Goal: Information Seeking & Learning: Learn about a topic

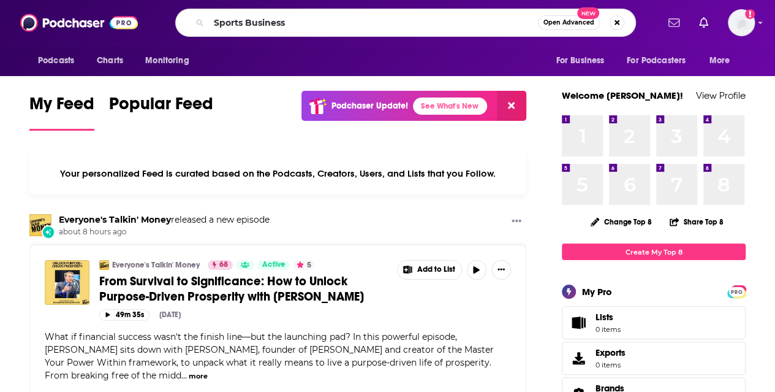
type input "Sports Business"
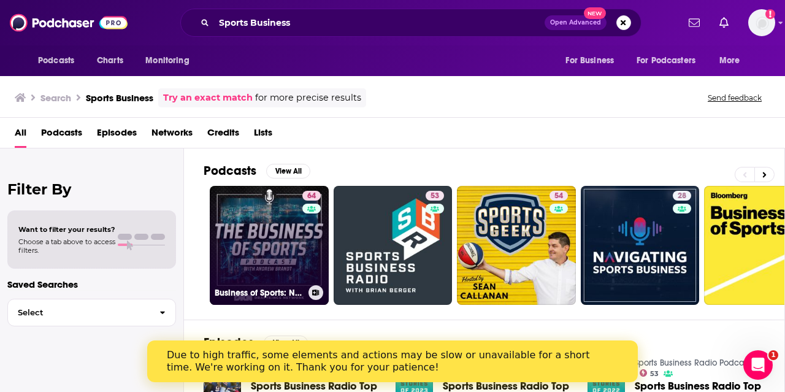
click at [235, 240] on link "64 Business of Sports: NFL Business Podcast" at bounding box center [269, 245] width 119 height 119
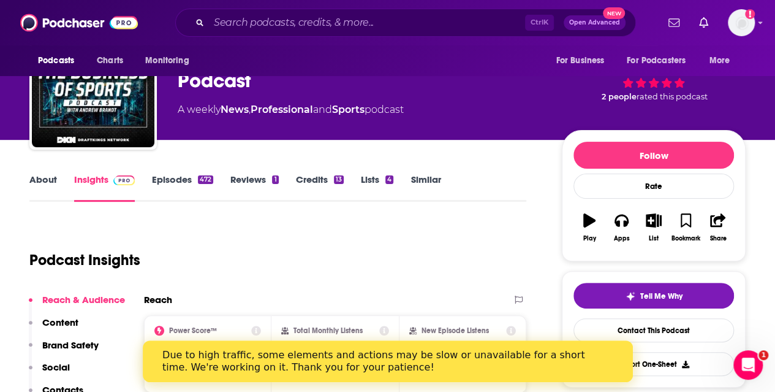
scroll to position [58, 0]
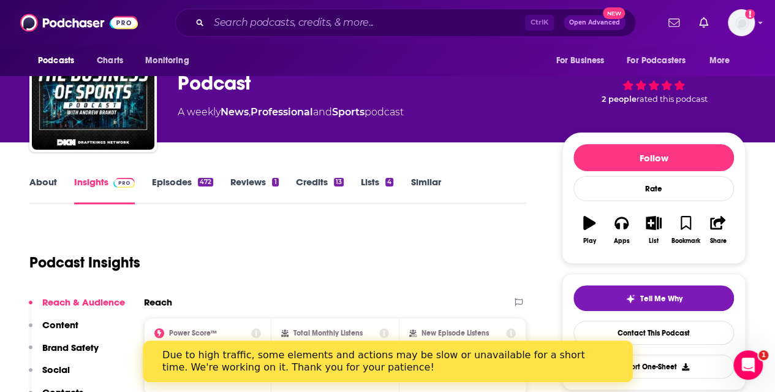
click at [186, 180] on link "Episodes 472" at bounding box center [182, 190] width 61 height 28
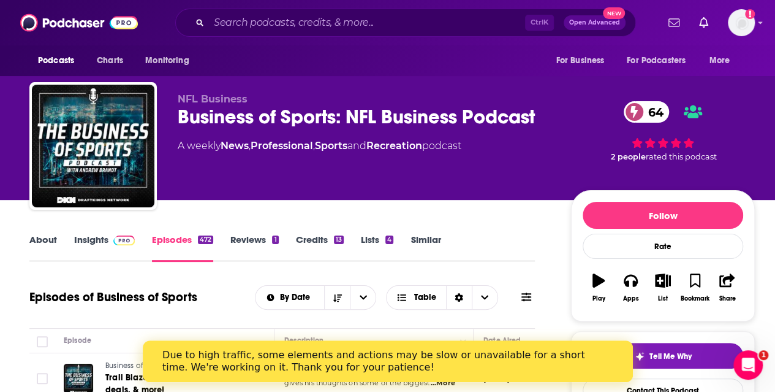
scroll to position [144, 0]
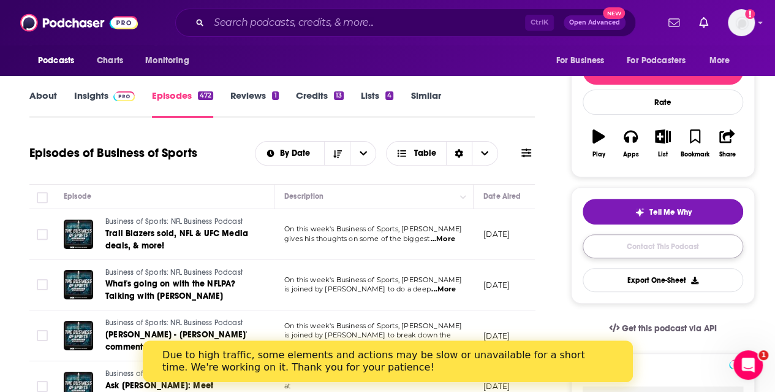
click at [626, 235] on link "Contact This Podcast" at bounding box center [663, 246] width 161 height 24
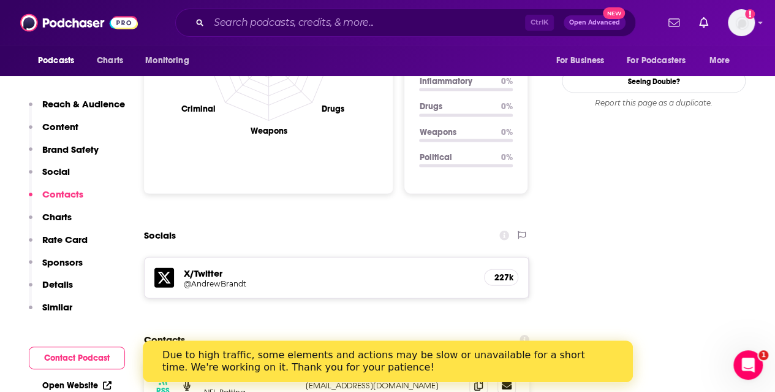
scroll to position [1304, 0]
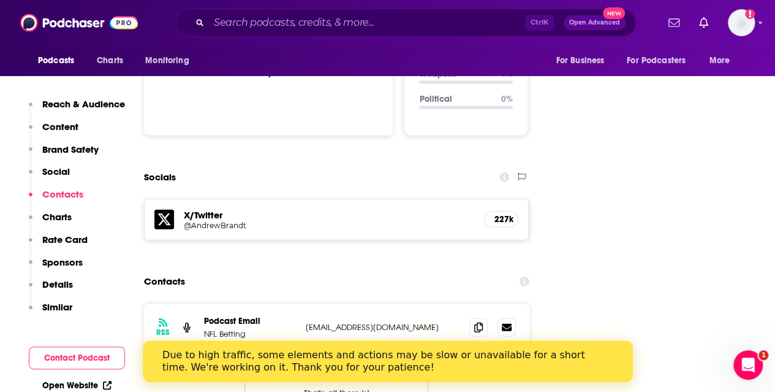
click at [350, 322] on p "contact@rosstucker.com" at bounding box center [383, 327] width 154 height 10
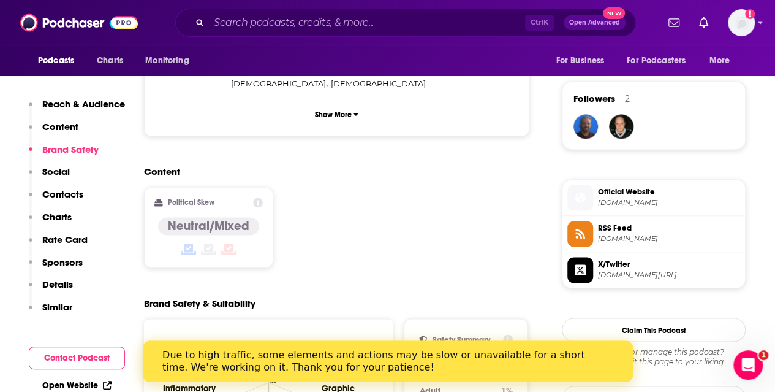
scroll to position [867, 0]
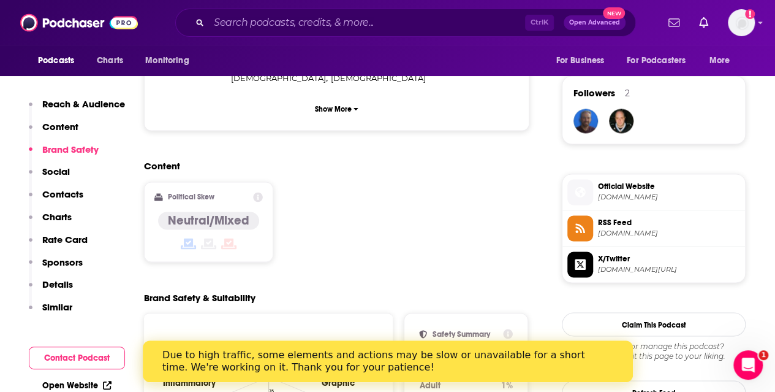
click at [606, 187] on span "Official Website" at bounding box center [669, 186] width 142 height 11
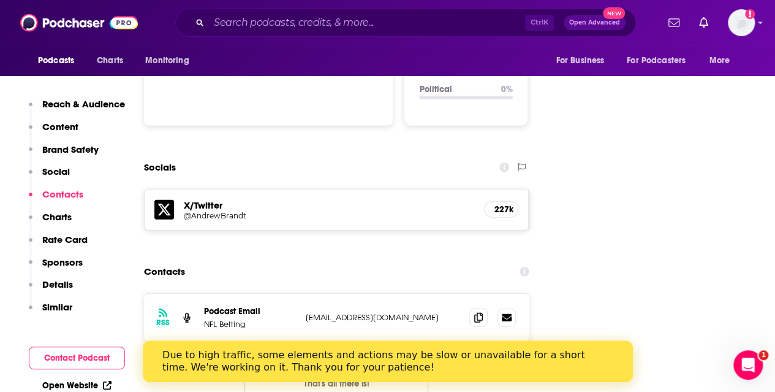
scroll to position [1311, 0]
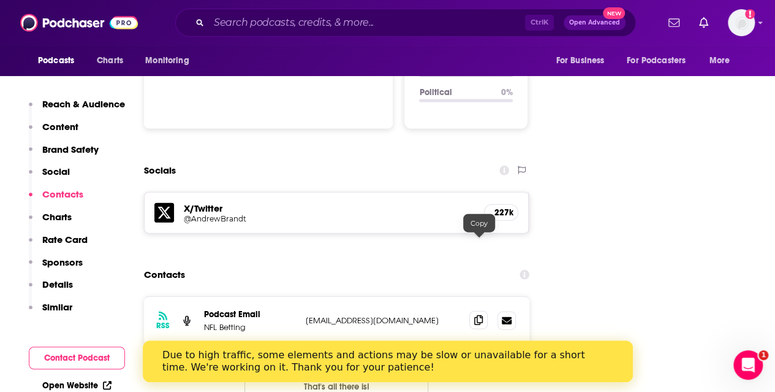
click at [482, 315] on icon at bounding box center [478, 320] width 9 height 10
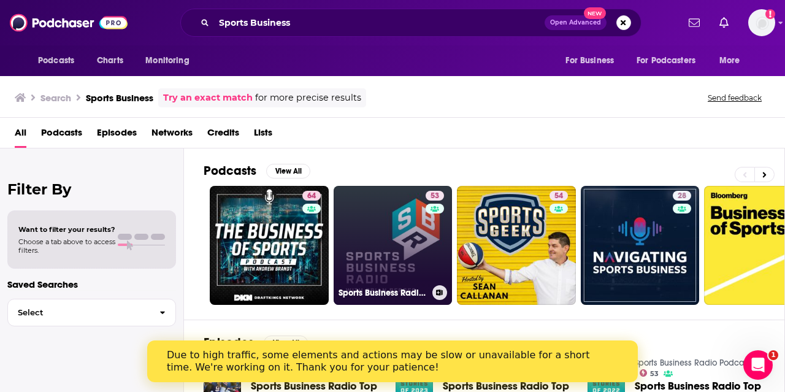
click at [376, 224] on link "53 Sports Business Radio Podcast" at bounding box center [392, 245] width 119 height 119
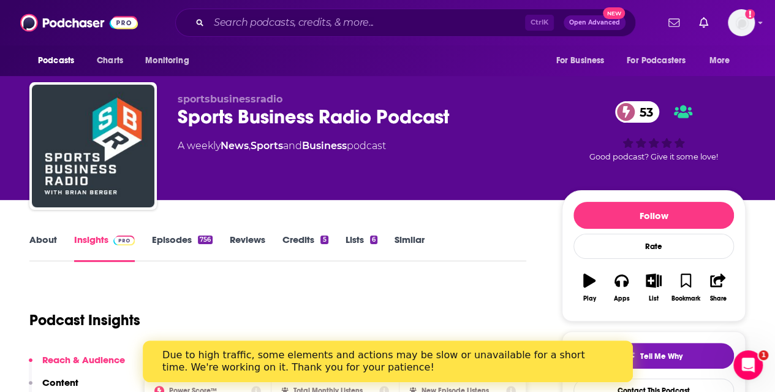
click at [164, 243] on link "Episodes 756" at bounding box center [182, 248] width 61 height 28
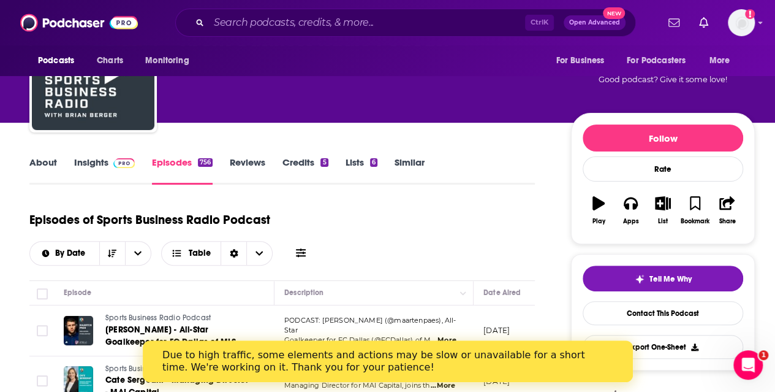
scroll to position [83, 0]
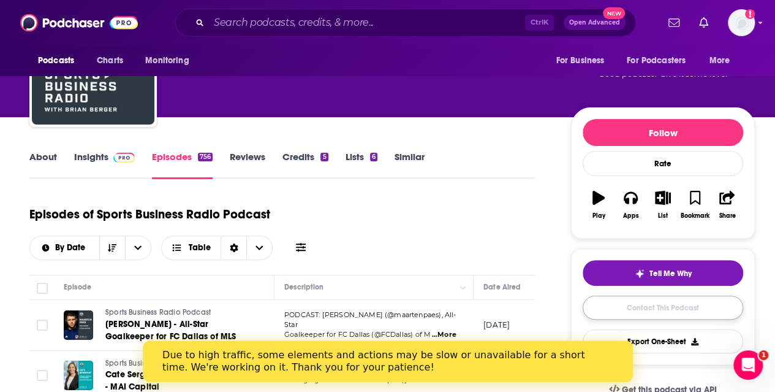
click at [675, 302] on link "Contact This Podcast" at bounding box center [663, 307] width 161 height 24
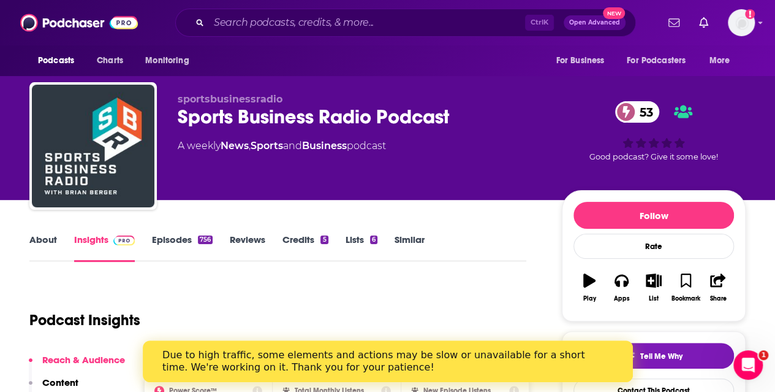
scroll to position [1, 0]
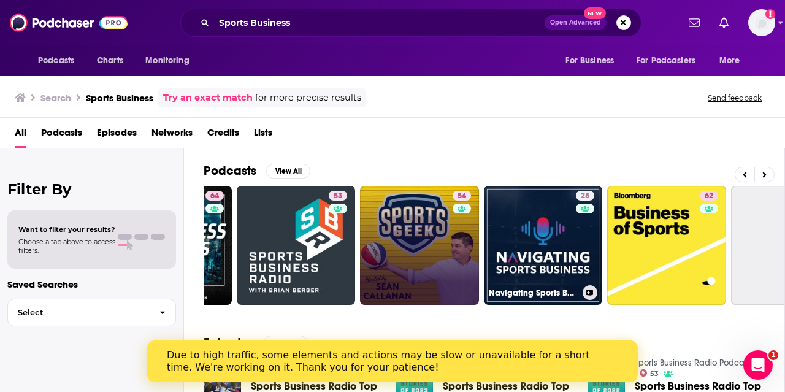
scroll to position [0, 98]
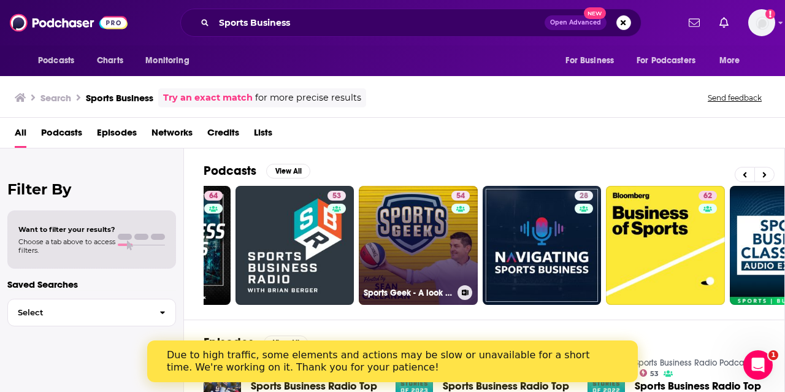
click at [459, 234] on div "54" at bounding box center [461, 238] width 21 height 94
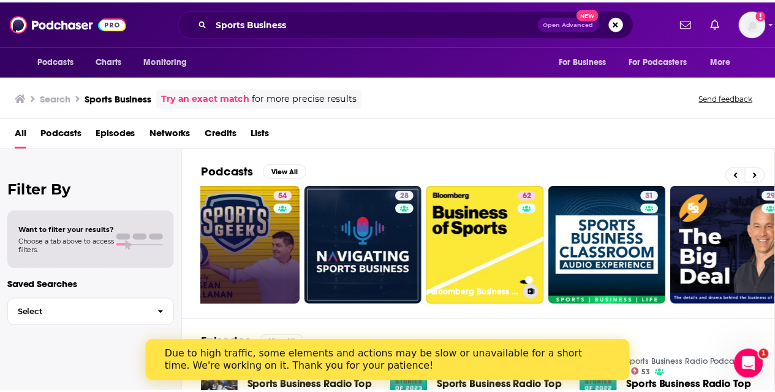
scroll to position [0, 273]
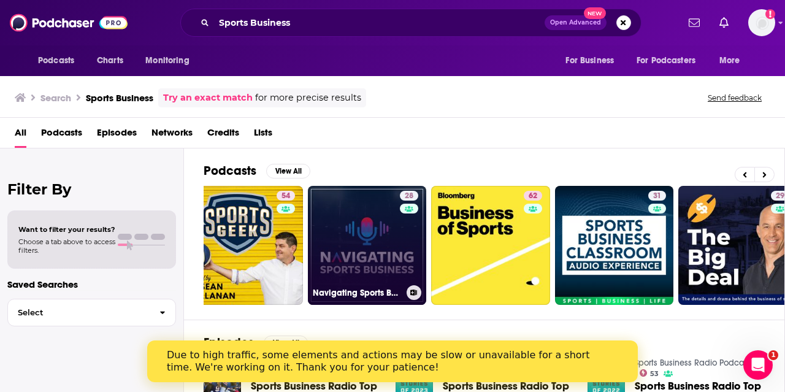
click at [380, 223] on link "28 Navigating Sports Business" at bounding box center [367, 245] width 119 height 119
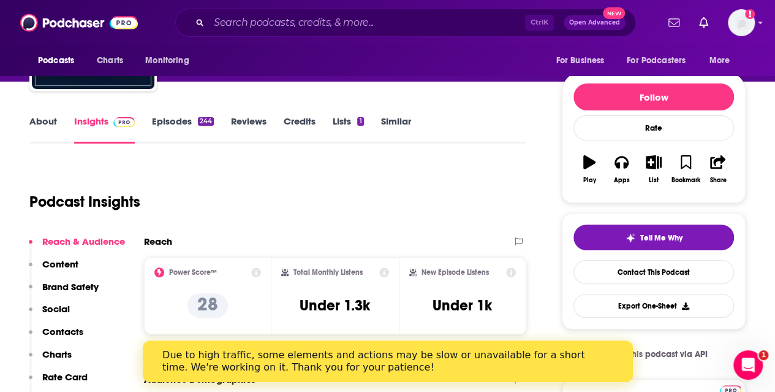
scroll to position [117, 0]
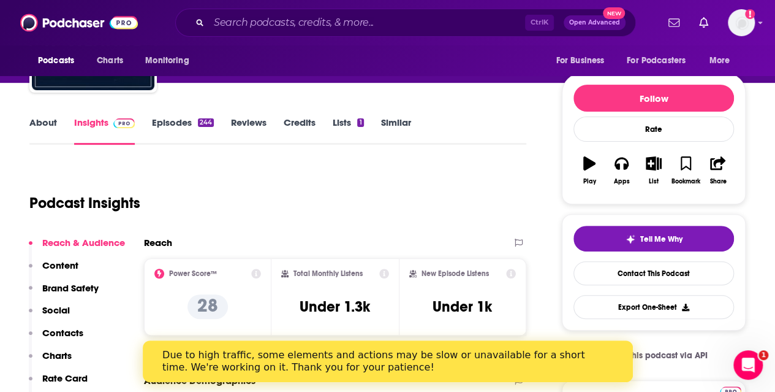
click at [191, 115] on div "About Insights Episodes 244 Reviews Credits Lists 1 Similar" at bounding box center [277, 130] width 497 height 30
click at [193, 116] on div "About Insights Episodes 244 Reviews Credits Lists 1 Similar" at bounding box center [277, 130] width 497 height 30
click at [191, 120] on link "Episodes 244" at bounding box center [183, 130] width 62 height 28
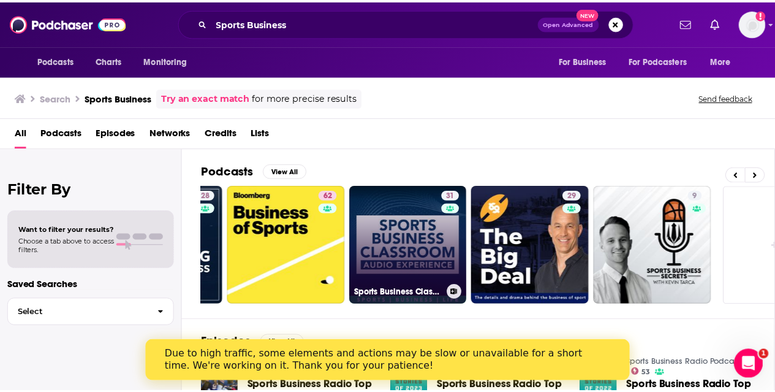
scroll to position [0, 474]
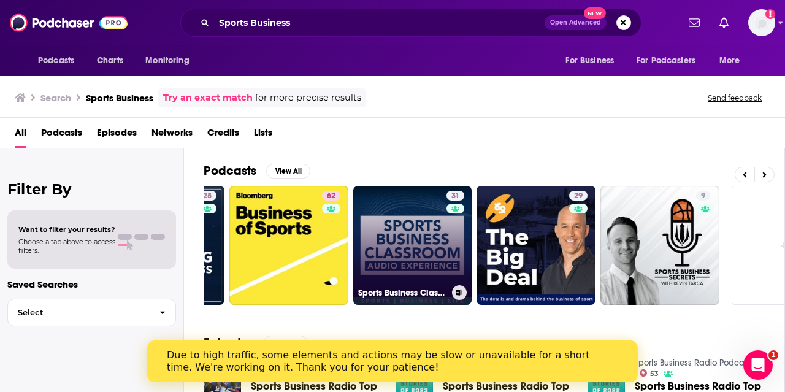
click at [438, 248] on link "31 Sports Business Classroom Audio Experience" at bounding box center [412, 245] width 119 height 119
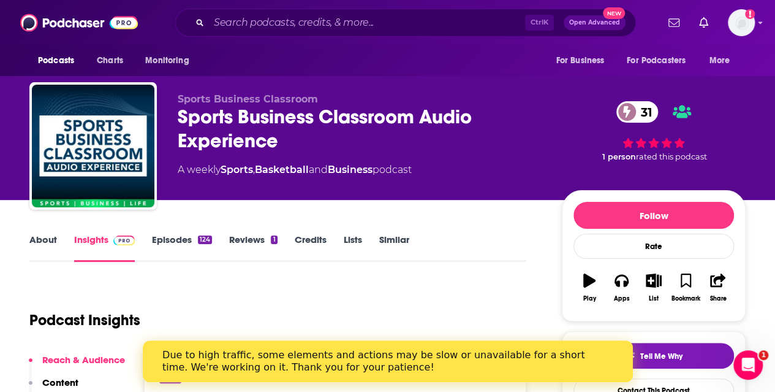
scroll to position [4, 0]
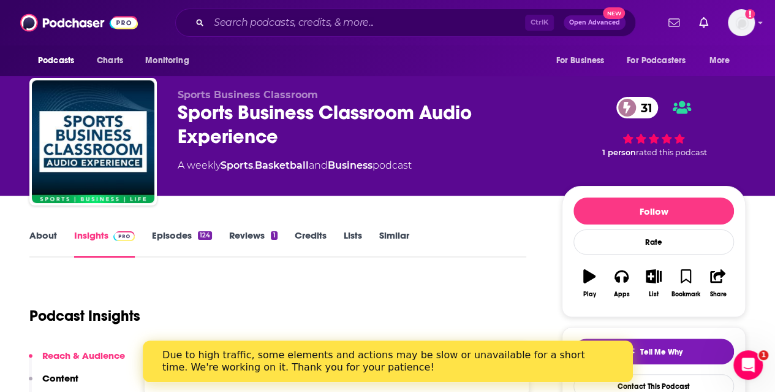
click at [193, 236] on link "Episodes 124" at bounding box center [182, 243] width 60 height 28
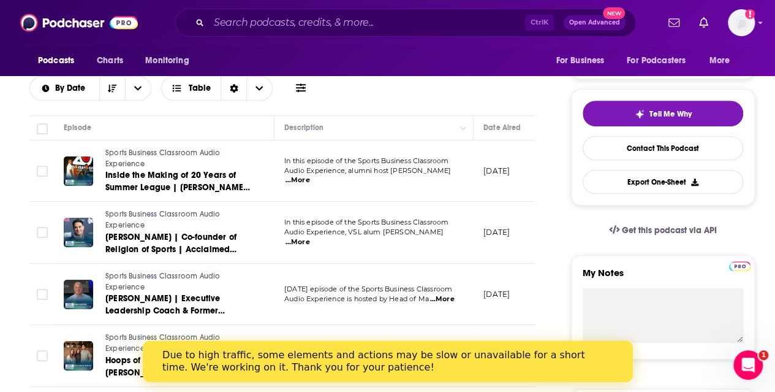
scroll to position [243, 0]
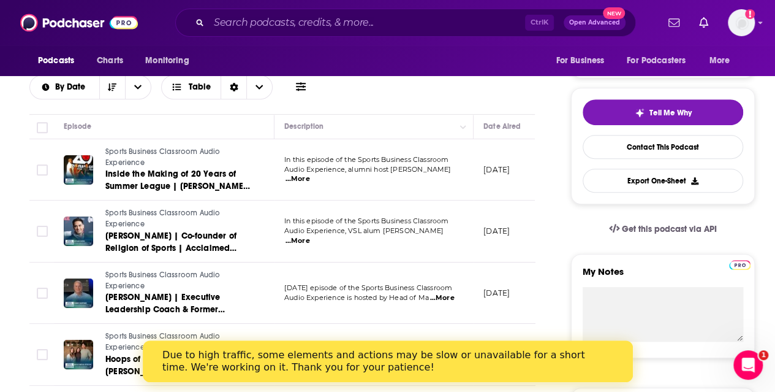
click at [444, 298] on span "...More" at bounding box center [442, 298] width 25 height 10
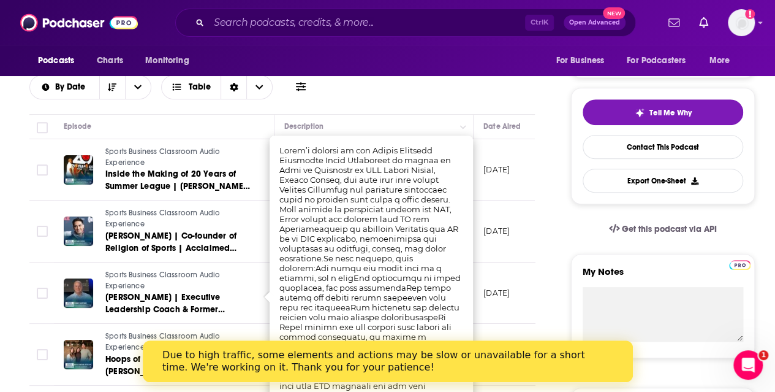
click at [384, 75] on div "Podcasts Charts Monitoring For Business For Podcasters More" at bounding box center [387, 60] width 775 height 31
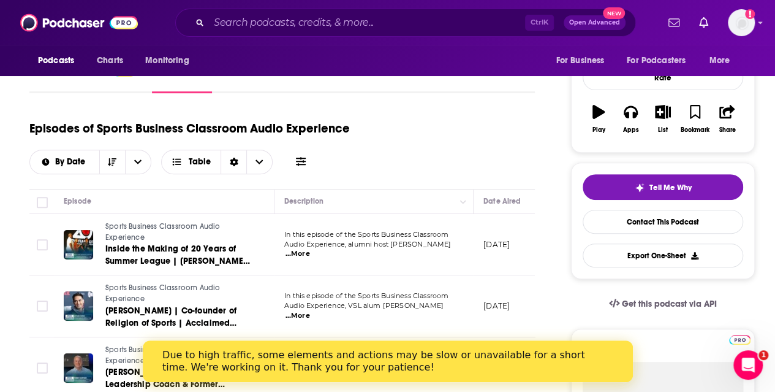
scroll to position [164, 0]
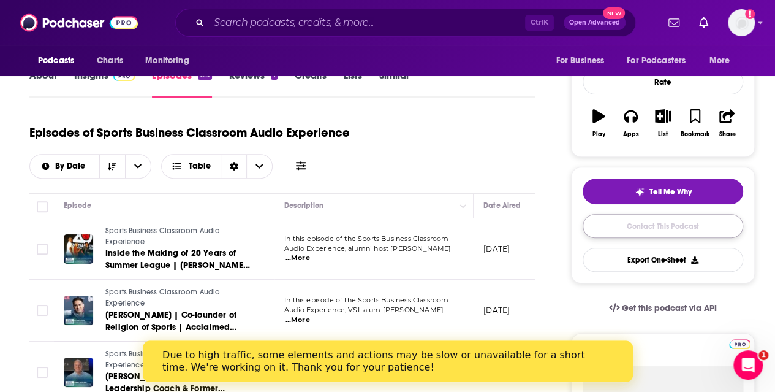
click at [686, 229] on link "Contact This Podcast" at bounding box center [663, 226] width 161 height 24
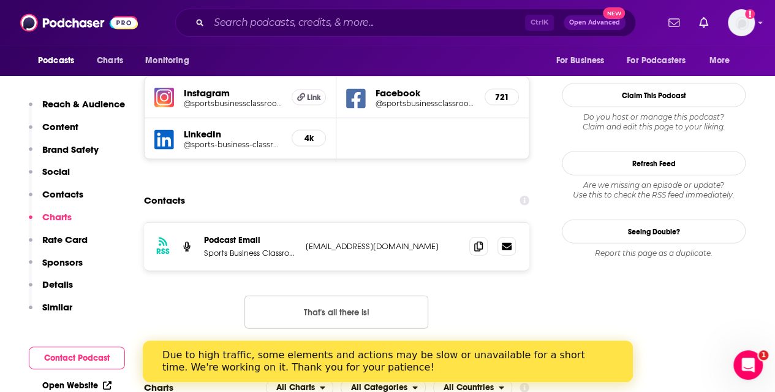
scroll to position [1279, 0]
click at [482, 242] on icon at bounding box center [478, 247] width 9 height 10
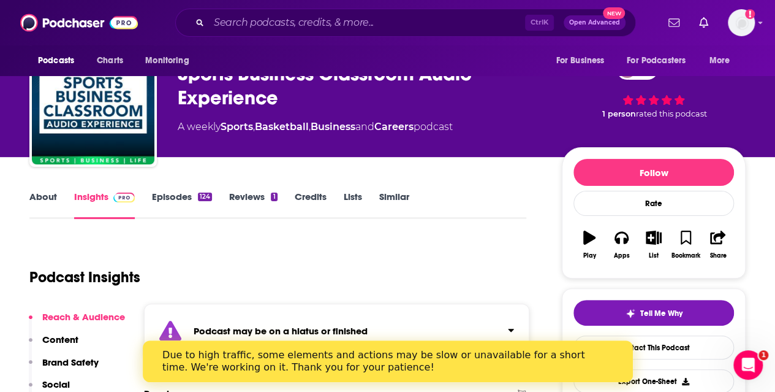
scroll to position [0, 0]
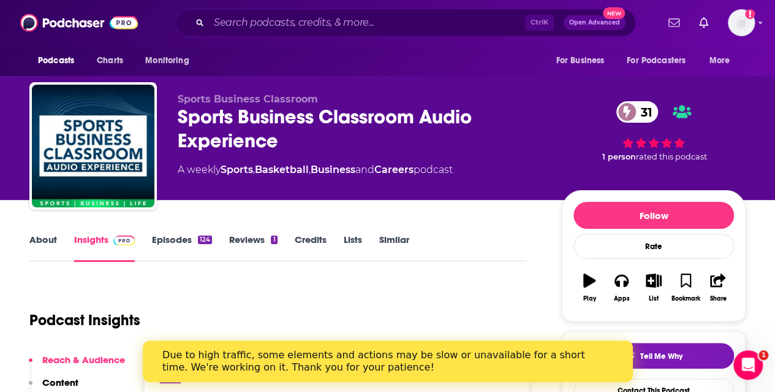
click at [52, 245] on link "About" at bounding box center [43, 248] width 28 height 28
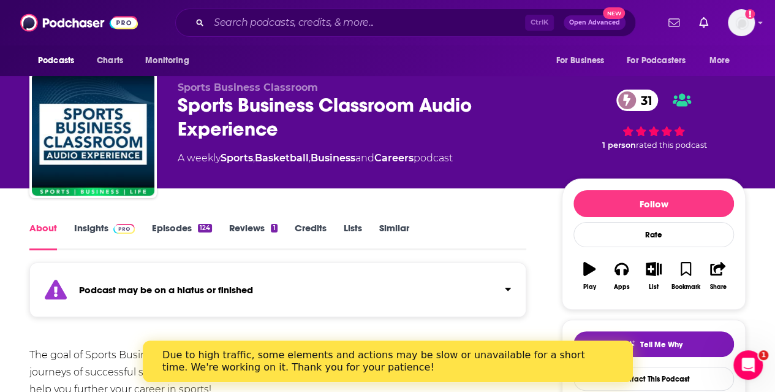
scroll to position [11, 0]
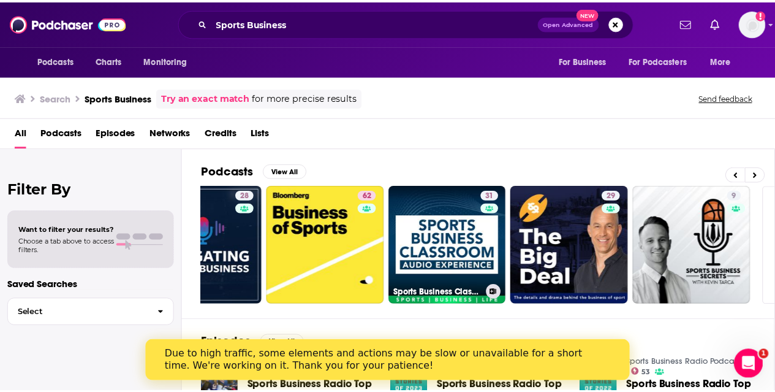
scroll to position [0, 544]
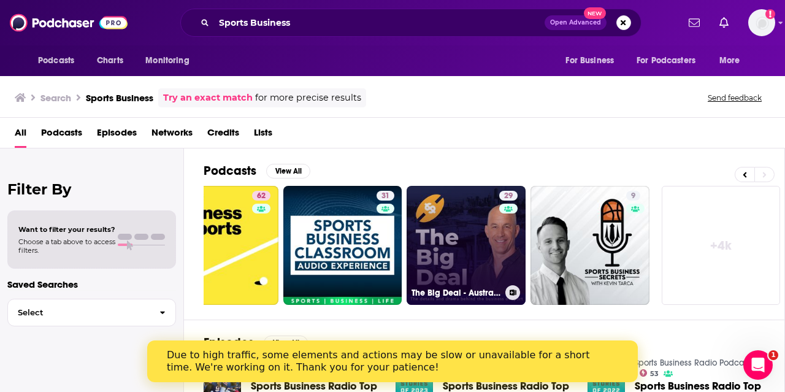
click at [447, 229] on link "29 The Big Deal - Australian Sports Business Podcast" at bounding box center [465, 245] width 119 height 119
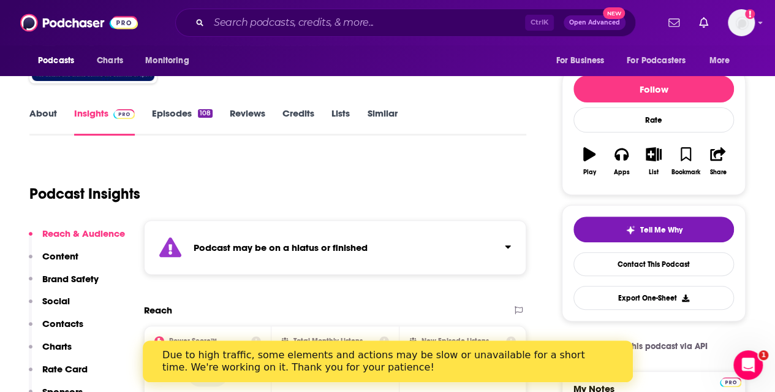
scroll to position [125, 0]
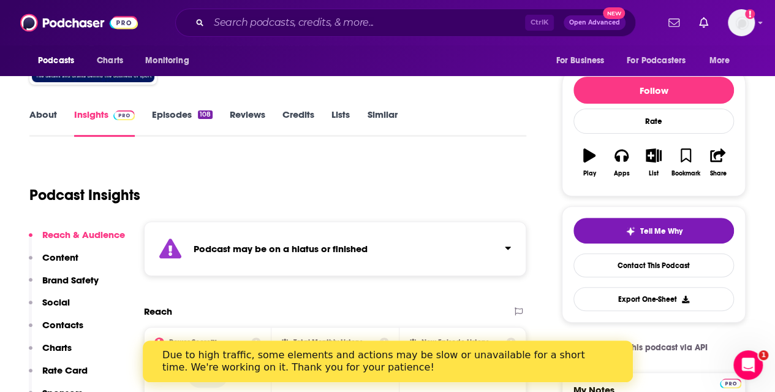
click at [178, 111] on link "Episodes 108" at bounding box center [182, 122] width 61 height 28
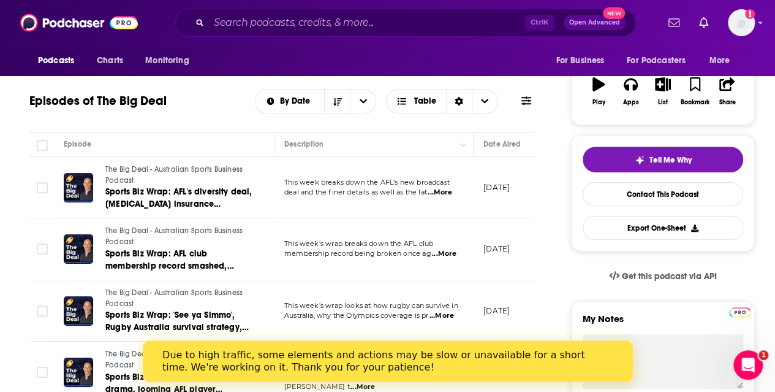
scroll to position [243, 0]
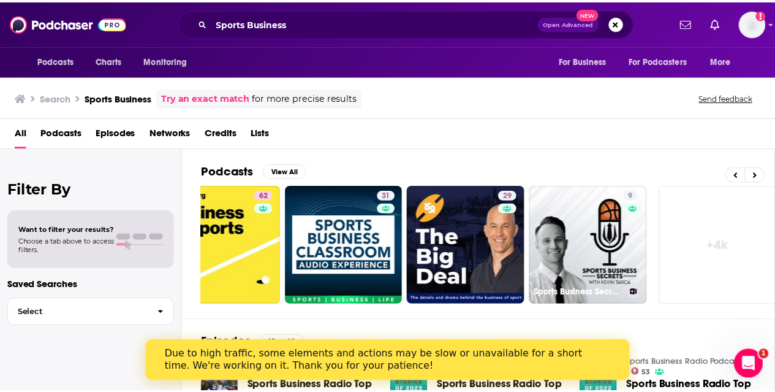
scroll to position [0, 544]
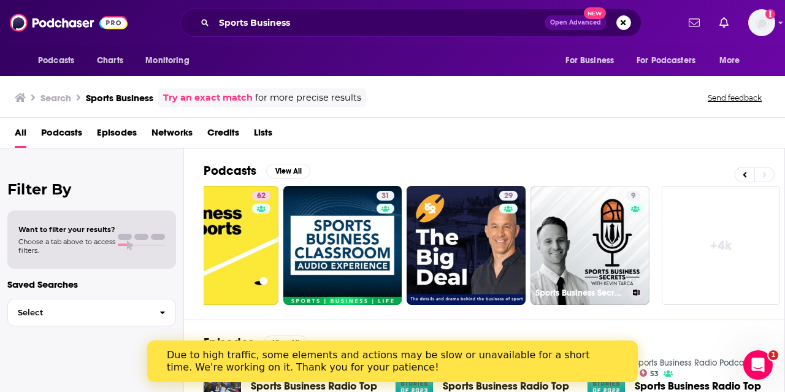
click at [595, 234] on link "9 Sports Business Secrets" at bounding box center [589, 245] width 119 height 119
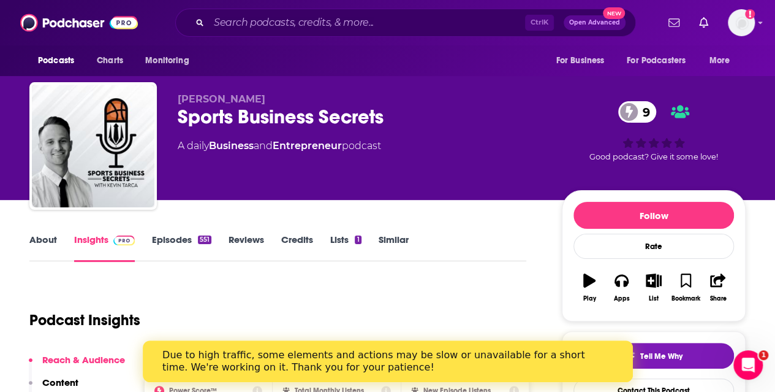
click at [191, 242] on link "Episodes 551" at bounding box center [181, 248] width 59 height 28
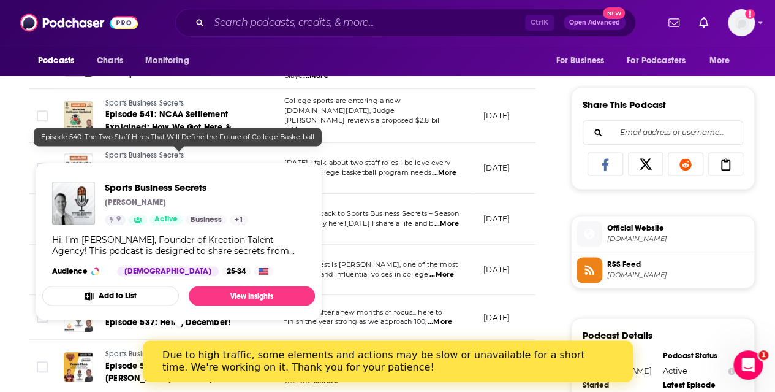
scroll to position [728, 0]
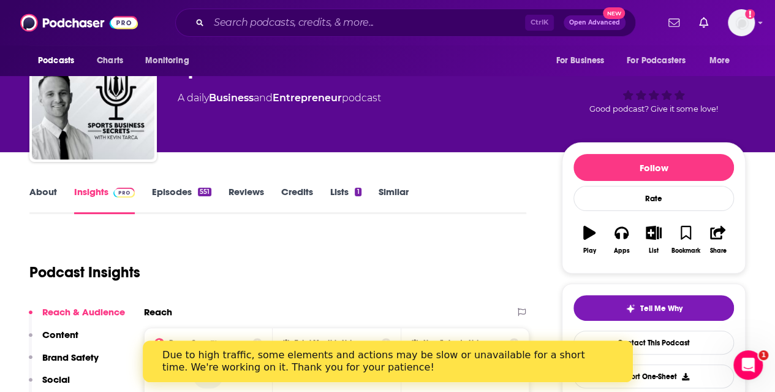
scroll to position [40, 0]
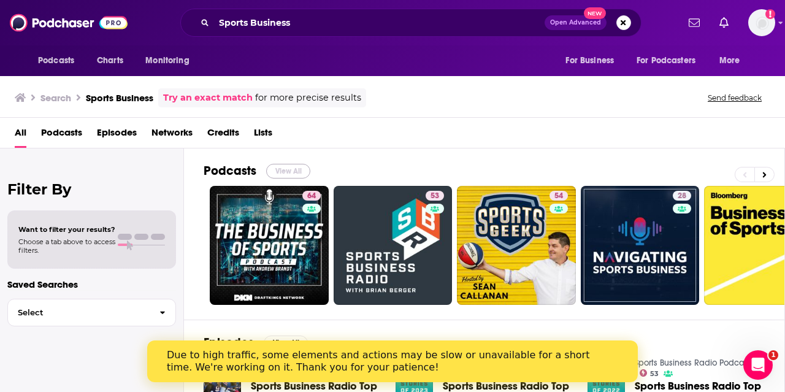
click at [276, 171] on button "View All" at bounding box center [288, 171] width 44 height 15
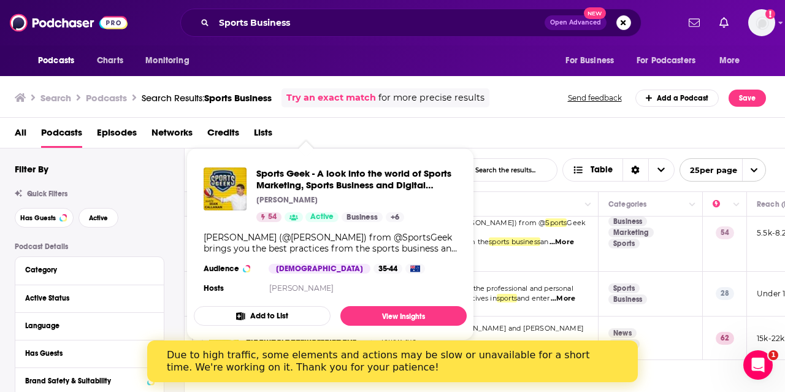
scroll to position [58, 0]
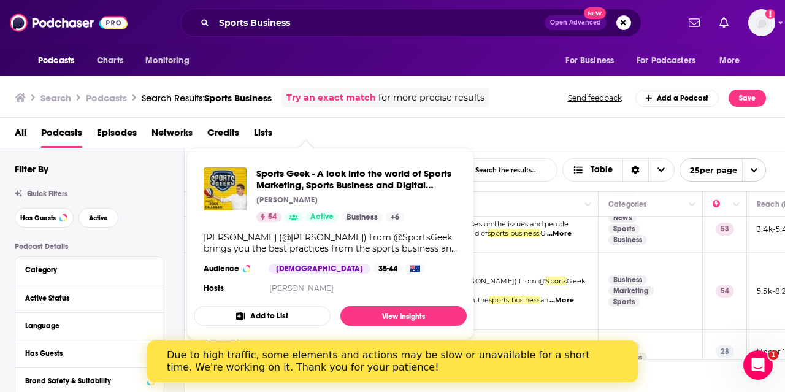
click at [460, 139] on div "All Podcasts Episodes Networks Credits Lists" at bounding box center [395, 135] width 761 height 25
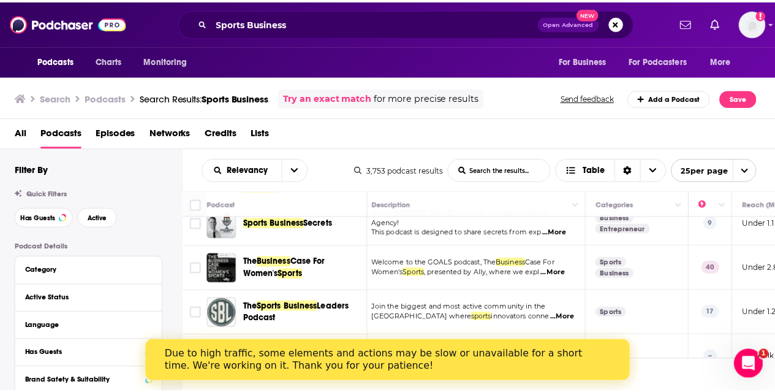
scroll to position [376, 0]
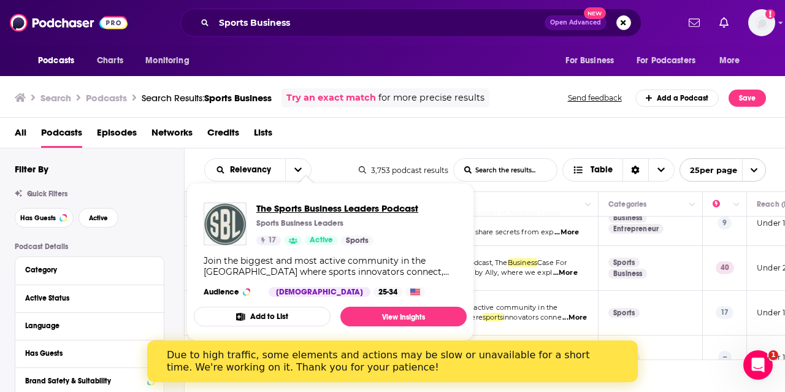
click at [331, 214] on span "The Sports Business Leaders Podcast" at bounding box center [337, 208] width 162 height 12
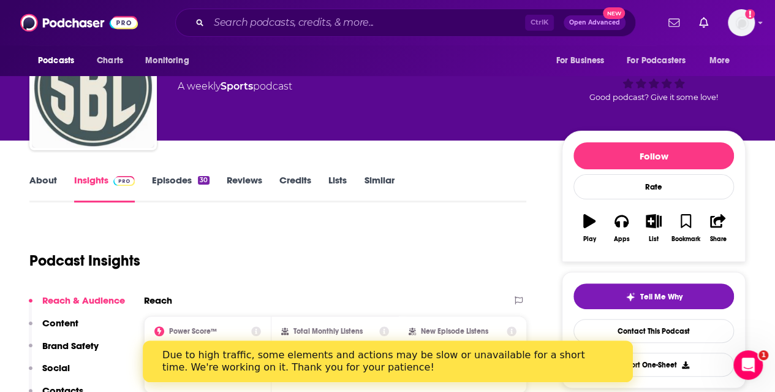
scroll to position [55, 0]
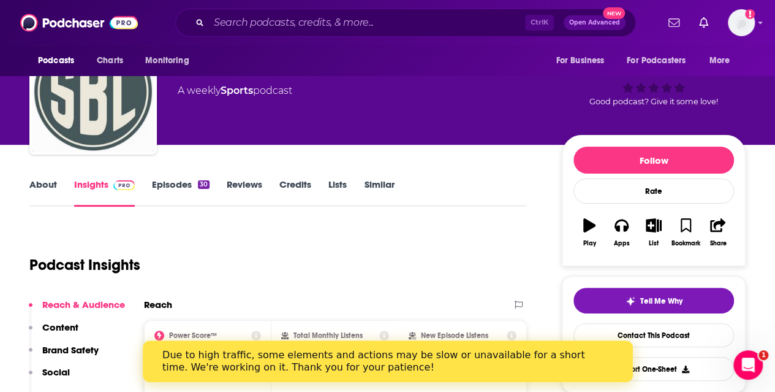
click at [200, 186] on div "30" at bounding box center [204, 184] width 12 height 9
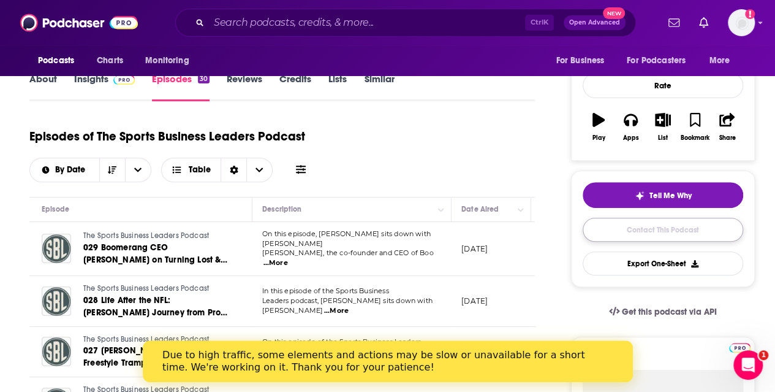
click at [634, 230] on link "Contact This Podcast" at bounding box center [663, 230] width 161 height 24
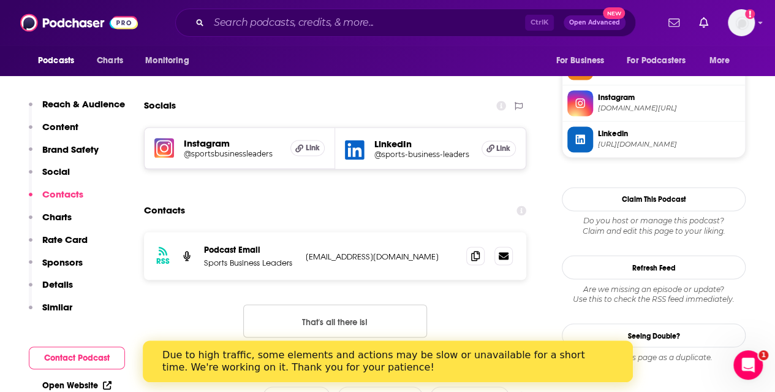
scroll to position [939, 0]
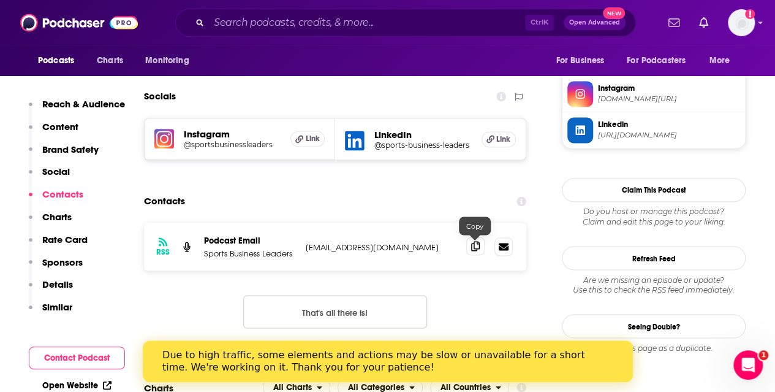
click at [473, 248] on icon at bounding box center [475, 246] width 9 height 10
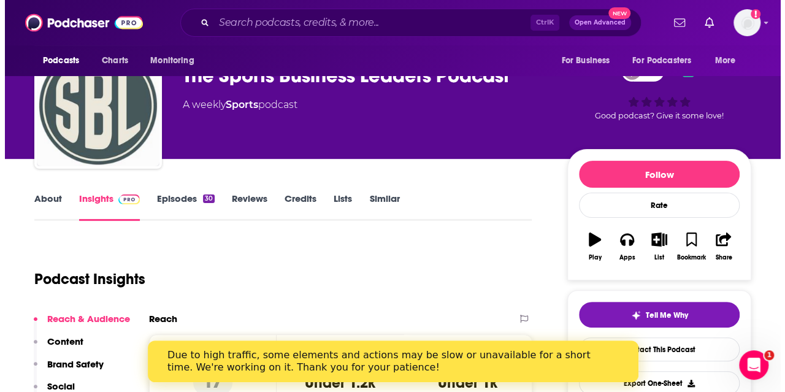
scroll to position [0, 0]
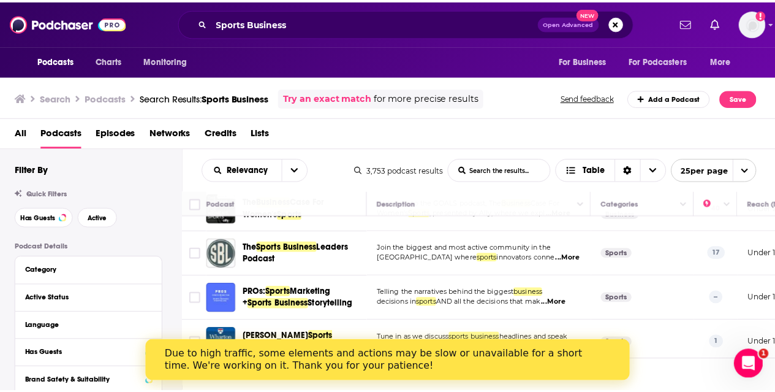
scroll to position [429, 0]
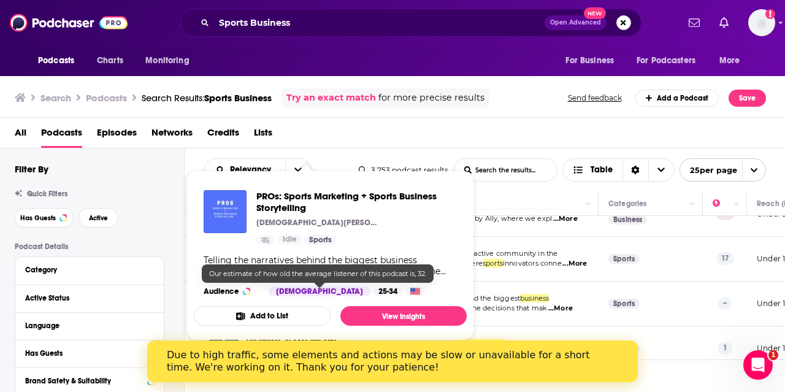
click at [373, 287] on div "25-34" at bounding box center [387, 291] width 29 height 10
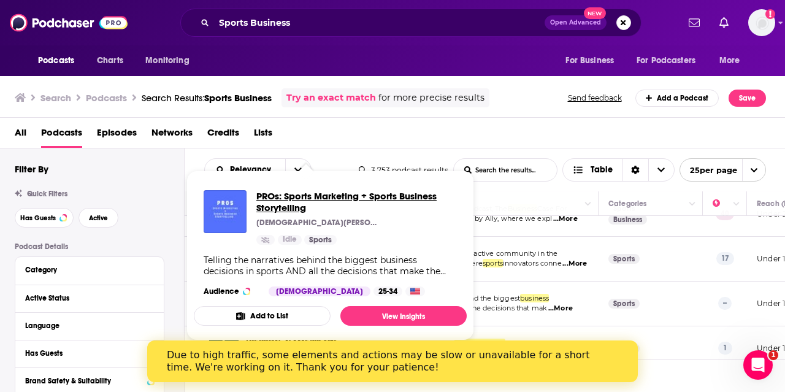
click at [287, 205] on span "PROs: Sports Marketing + Sports Business Storytelling" at bounding box center [356, 201] width 200 height 23
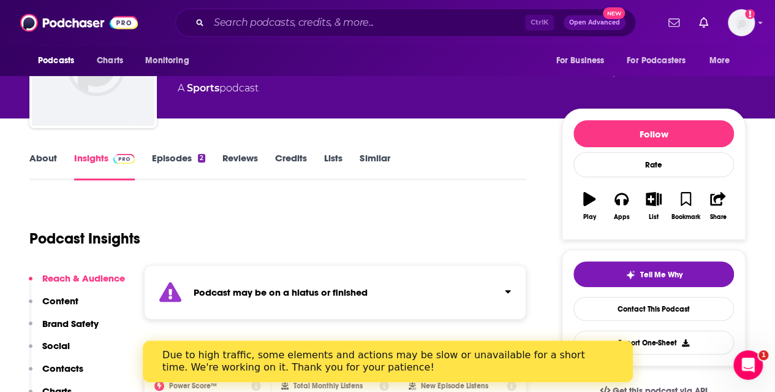
scroll to position [82, 0]
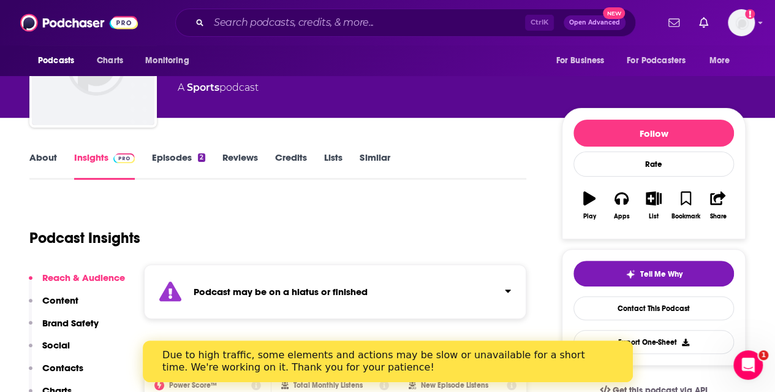
click at [179, 162] on link "Episodes 2" at bounding box center [178, 165] width 53 height 28
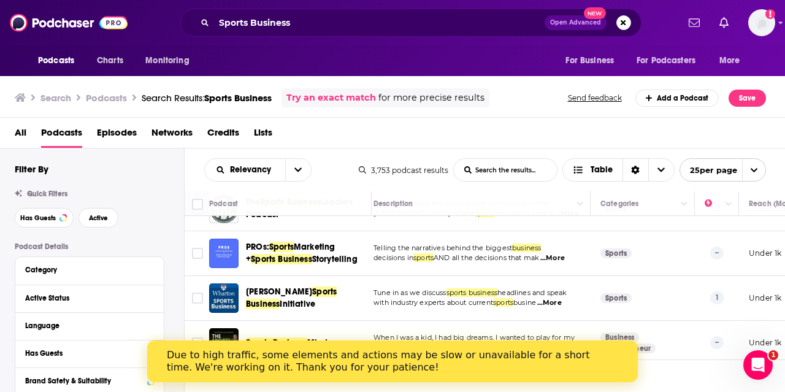
scroll to position [473, 9]
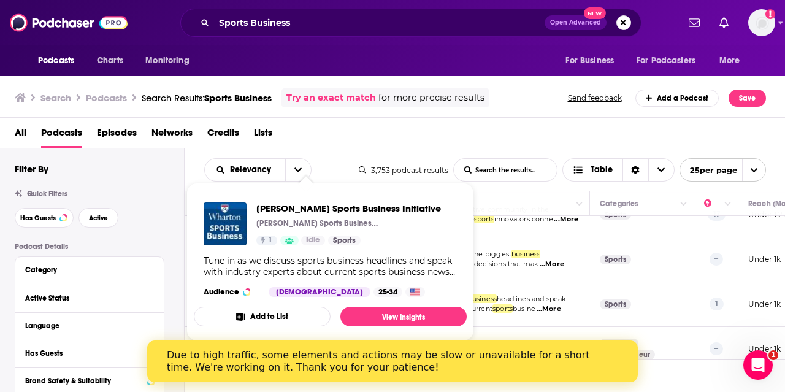
drag, startPoint x: 262, startPoint y: 280, endPoint x: 512, endPoint y: 121, distance: 296.6
click at [512, 121] on div "All Podcasts Episodes Networks Credits Lists" at bounding box center [392, 133] width 785 height 31
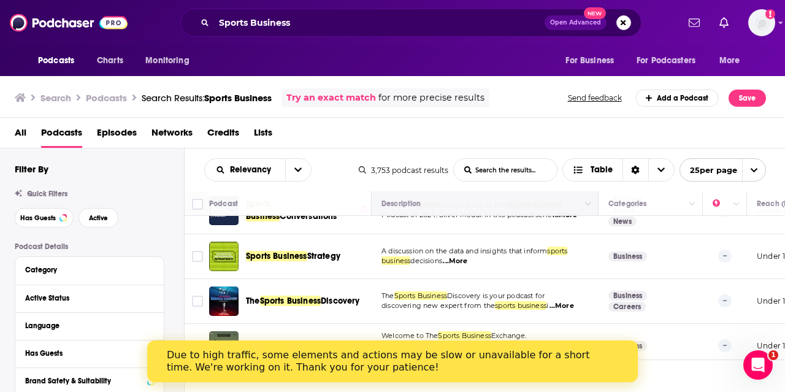
scroll to position [705, 0]
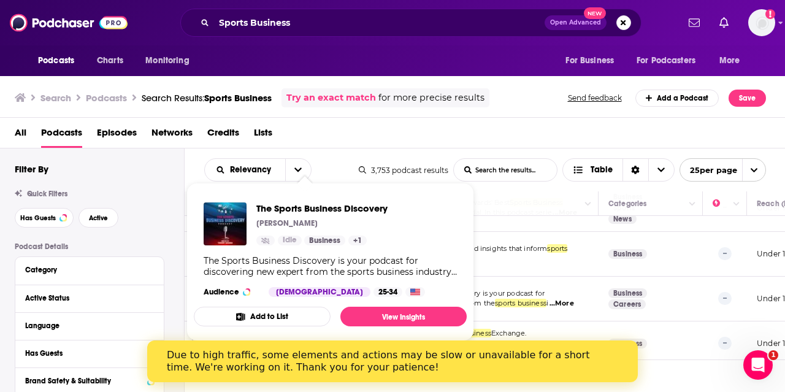
click at [427, 223] on div "The Sports Business Discovery Thierry Savaria Idle Business + 1 The Sports Busi…" at bounding box center [330, 249] width 273 height 114
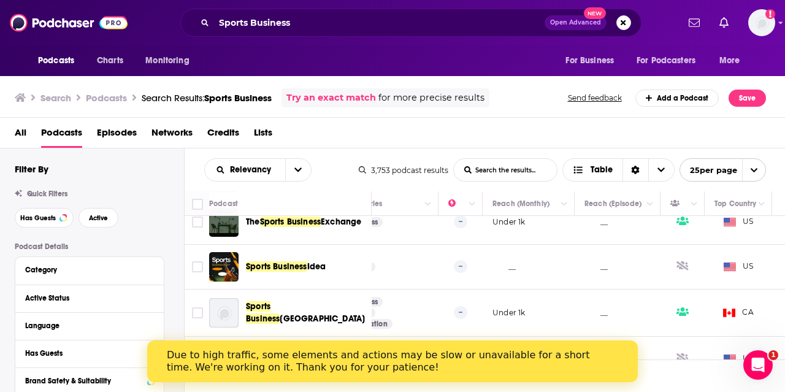
scroll to position [826, 248]
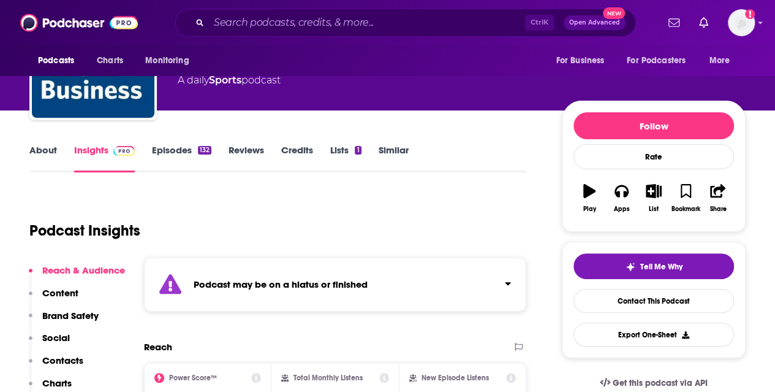
scroll to position [96, 0]
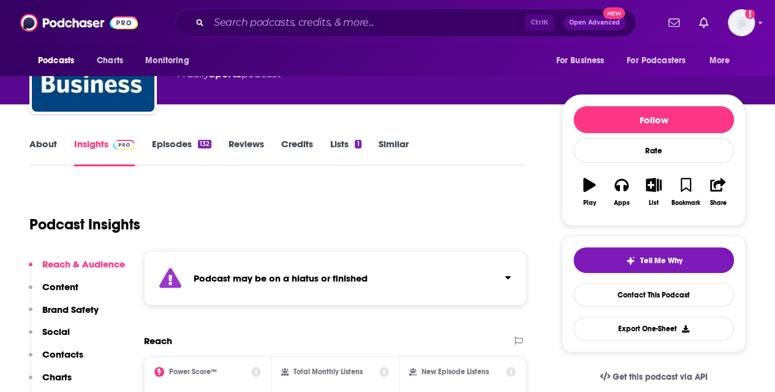
click at [180, 138] on link "Episodes 132" at bounding box center [181, 152] width 59 height 28
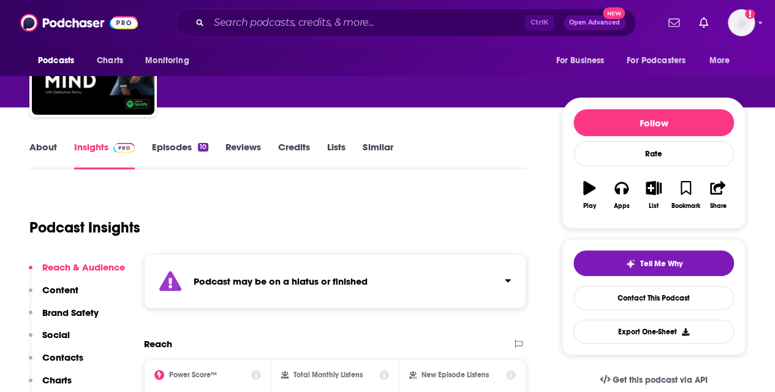
scroll to position [117, 0]
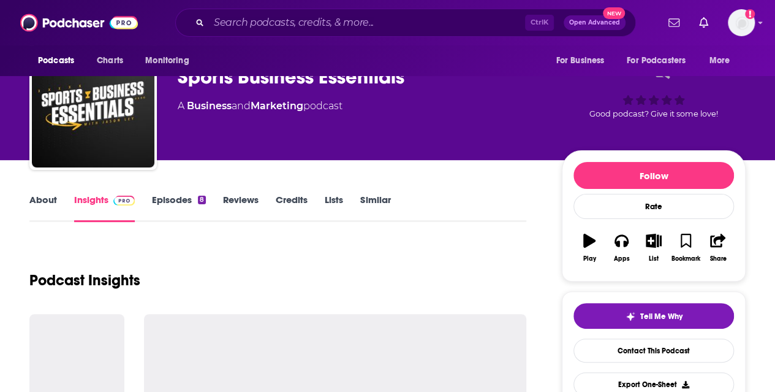
scroll to position [42, 0]
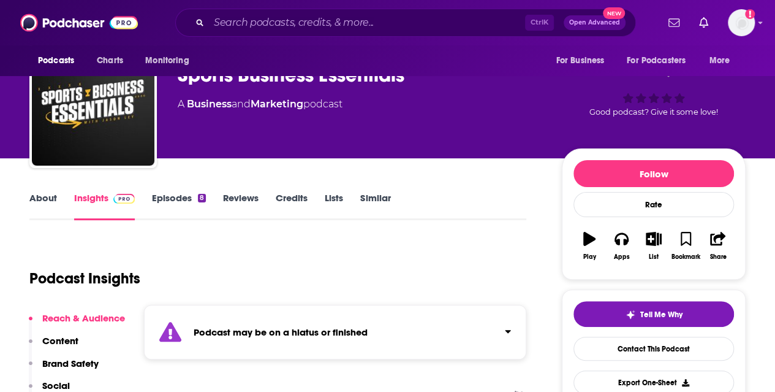
click at [162, 196] on link "Episodes 8" at bounding box center [179, 206] width 54 height 28
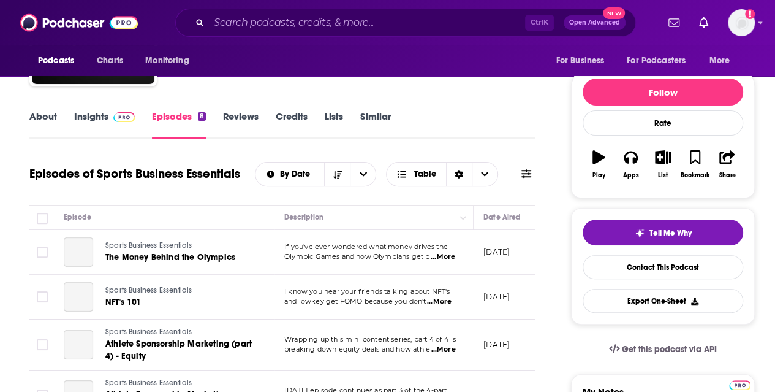
scroll to position [132, 0]
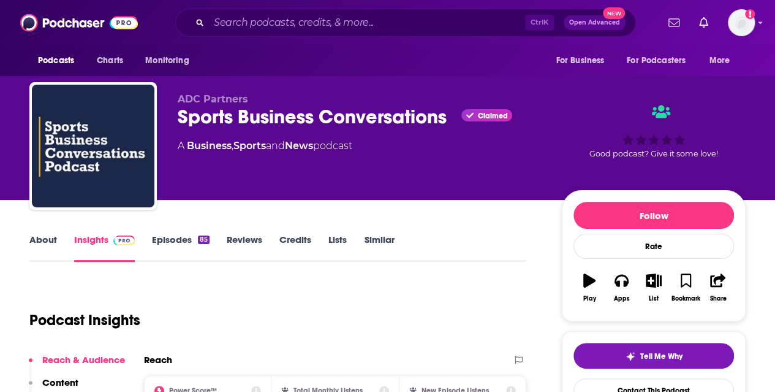
click at [189, 242] on link "Episodes 85" at bounding box center [181, 248] width 58 height 28
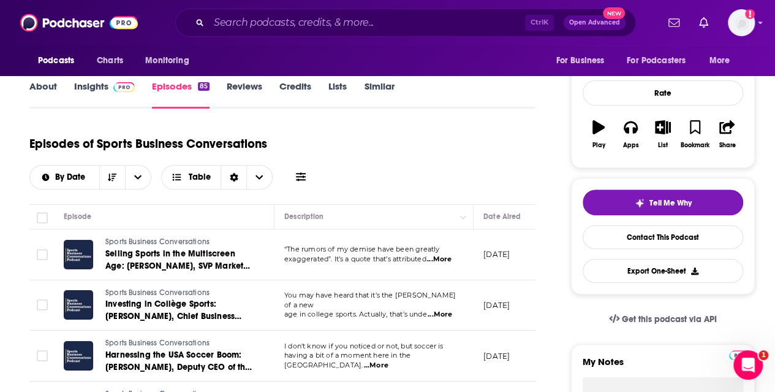
scroll to position [157, 0]
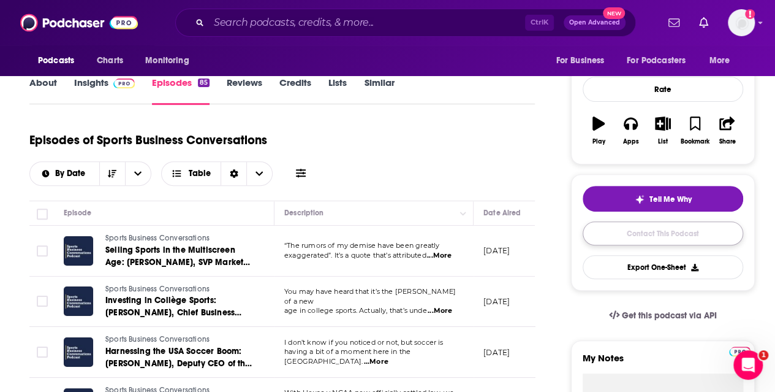
click at [648, 238] on link "Contact This Podcast" at bounding box center [663, 233] width 161 height 24
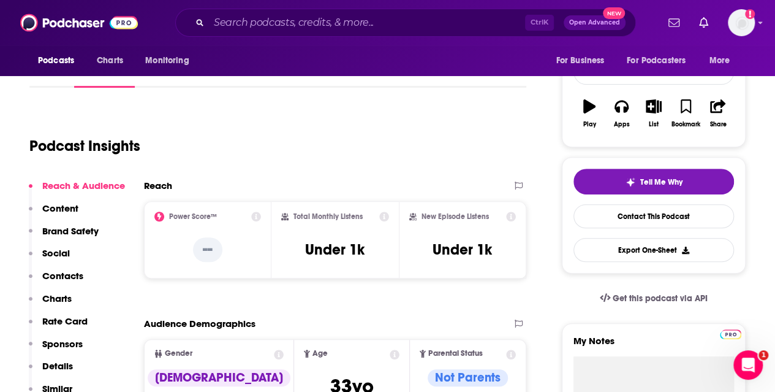
scroll to position [175, 0]
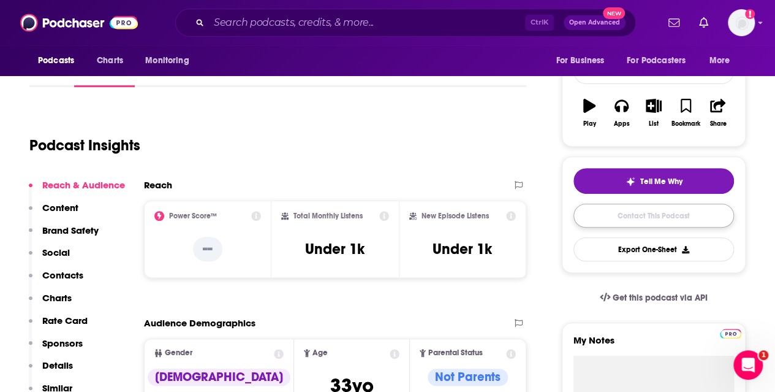
click at [642, 210] on link "Contact This Podcast" at bounding box center [654, 216] width 161 height 24
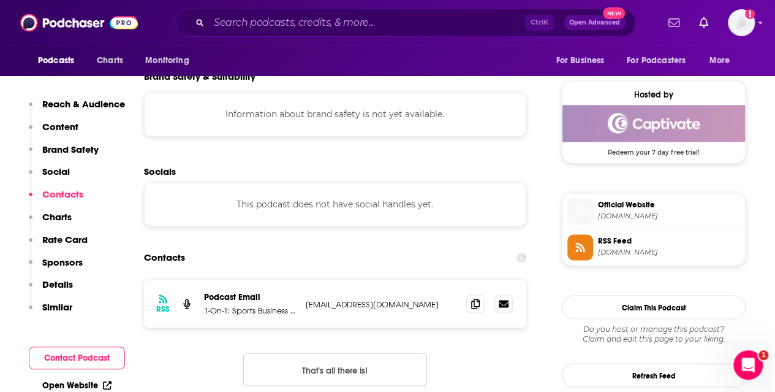
scroll to position [864, 0]
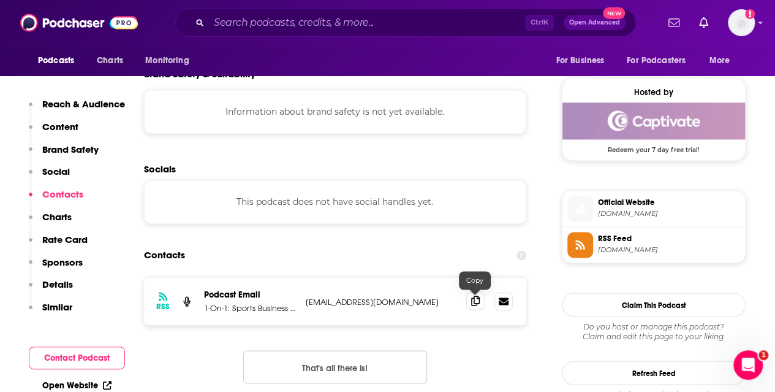
click at [471, 296] on icon at bounding box center [475, 300] width 9 height 10
click at [470, 302] on span at bounding box center [475, 300] width 18 height 18
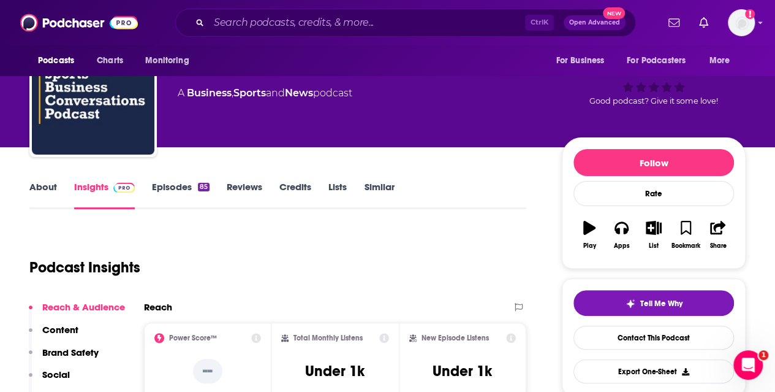
scroll to position [0, 0]
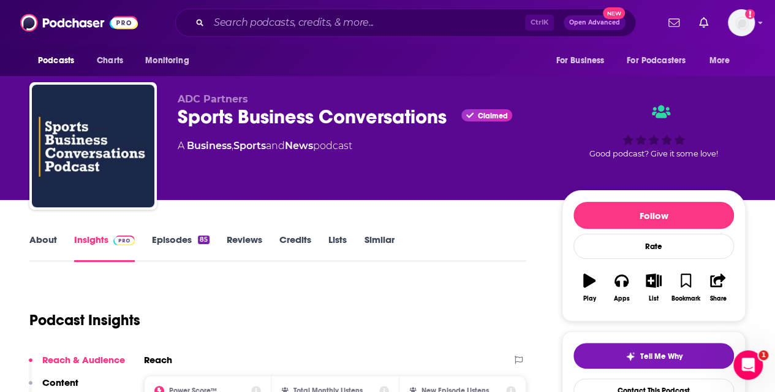
click at [31, 238] on link "About" at bounding box center [43, 248] width 28 height 28
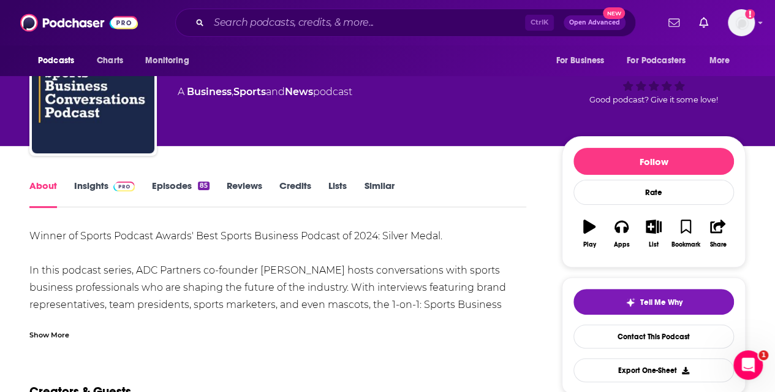
scroll to position [55, 0]
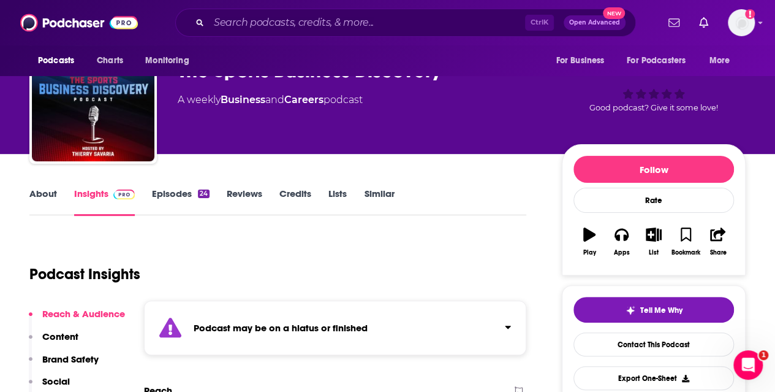
scroll to position [47, 0]
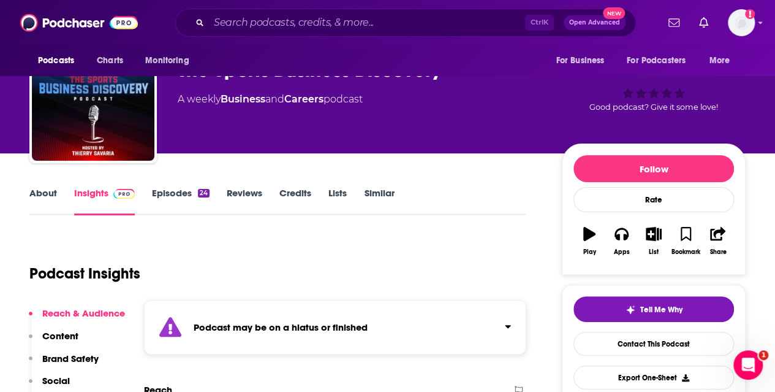
click at [156, 191] on link "Episodes 24" at bounding box center [181, 201] width 58 height 28
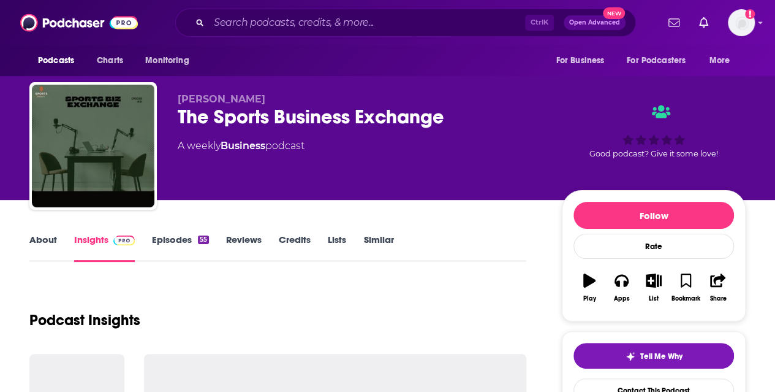
click at [175, 238] on link "Episodes 55" at bounding box center [180, 248] width 57 height 28
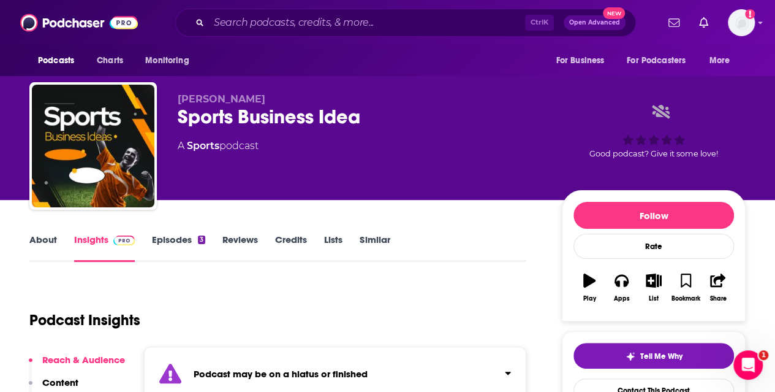
scroll to position [5, 0]
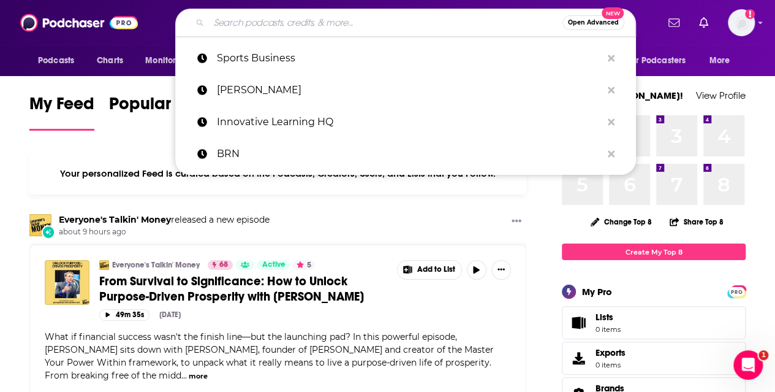
click at [314, 28] on input "Search podcasts, credits, & more..." at bounding box center [386, 23] width 354 height 20
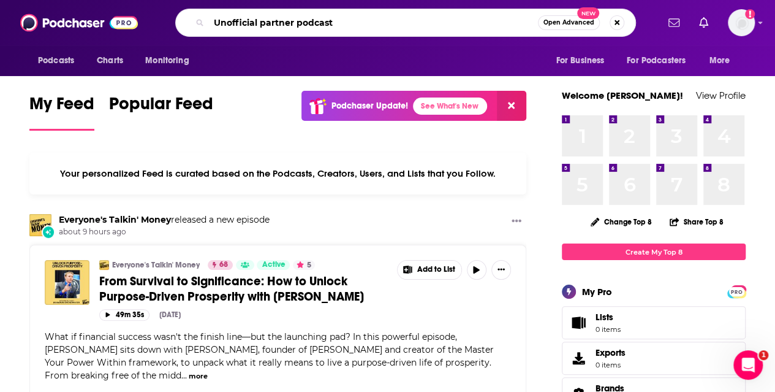
type input "Unofficial partner podcast"
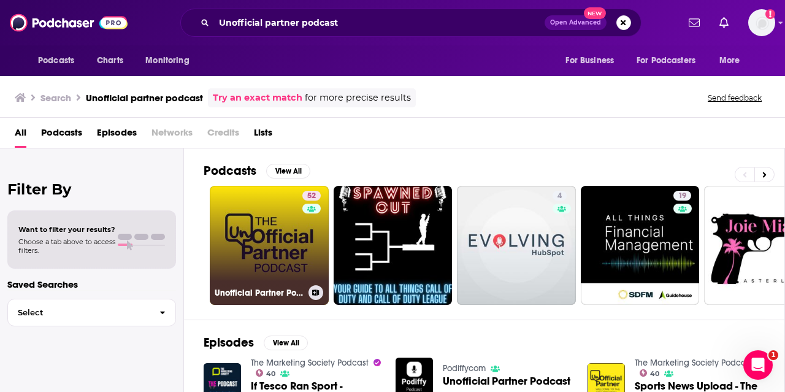
click at [259, 249] on link "52 Unofficial Partner Podcast" at bounding box center [269, 245] width 119 height 119
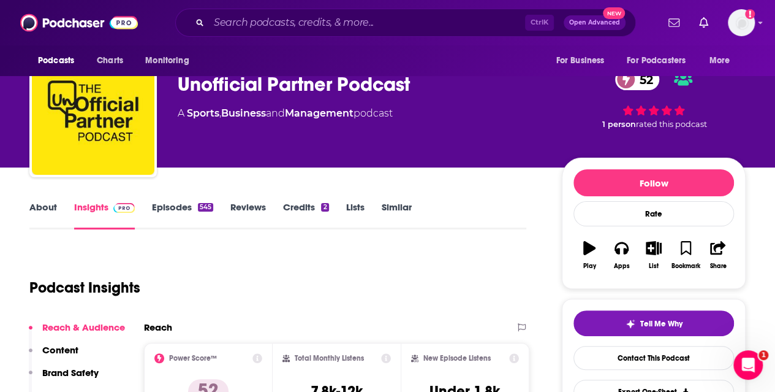
scroll to position [35, 0]
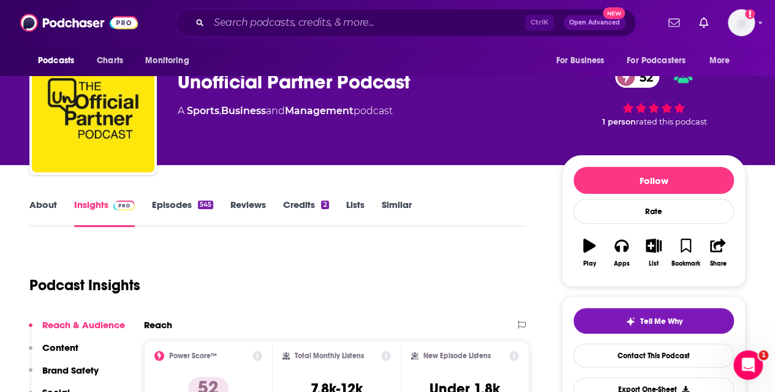
click at [174, 204] on link "Episodes 545" at bounding box center [182, 213] width 61 height 28
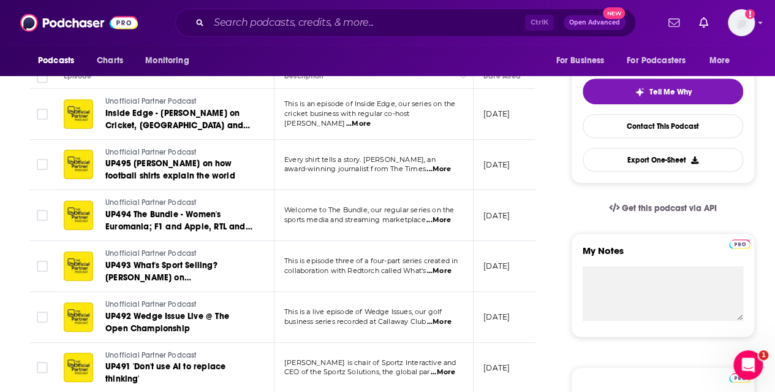
scroll to position [268, 0]
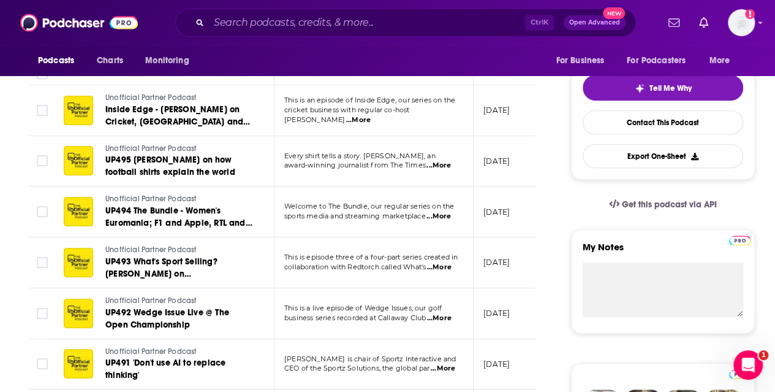
click at [447, 265] on span "...More" at bounding box center [439, 267] width 25 height 10
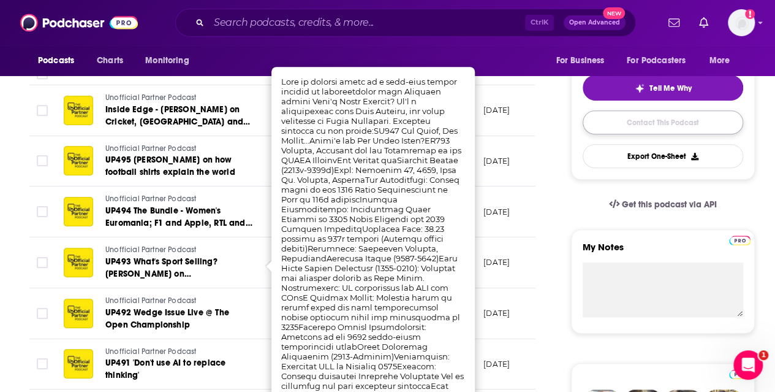
click at [614, 123] on link "Contact This Podcast" at bounding box center [663, 122] width 161 height 24
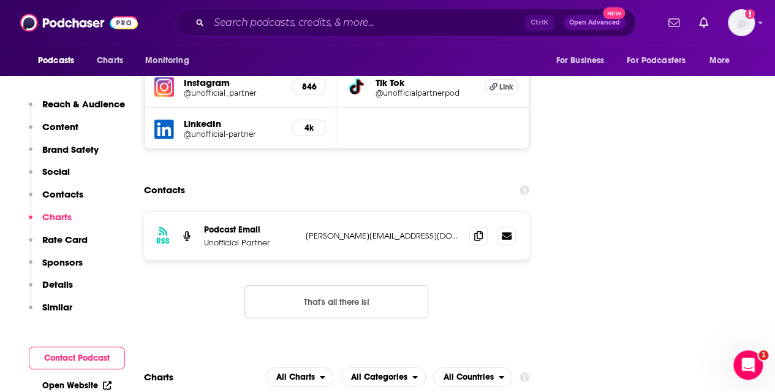
scroll to position [1431, 0]
click at [481, 231] on icon at bounding box center [478, 236] width 9 height 10
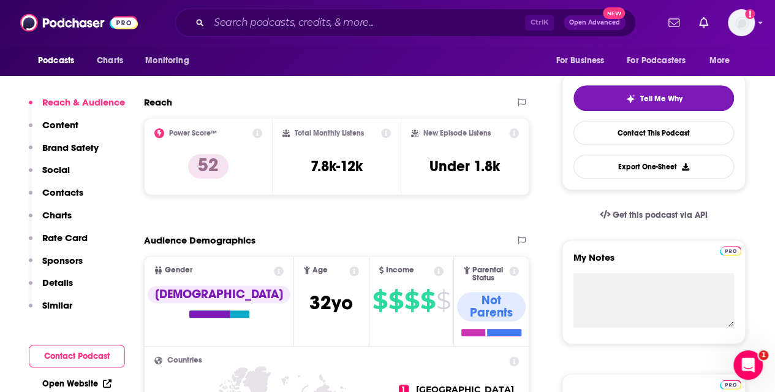
scroll to position [30, 0]
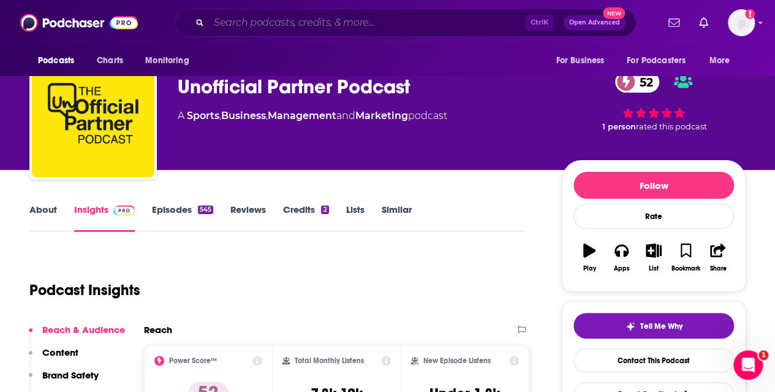
click at [294, 28] on input "Search podcasts, credits, & more..." at bounding box center [367, 23] width 316 height 20
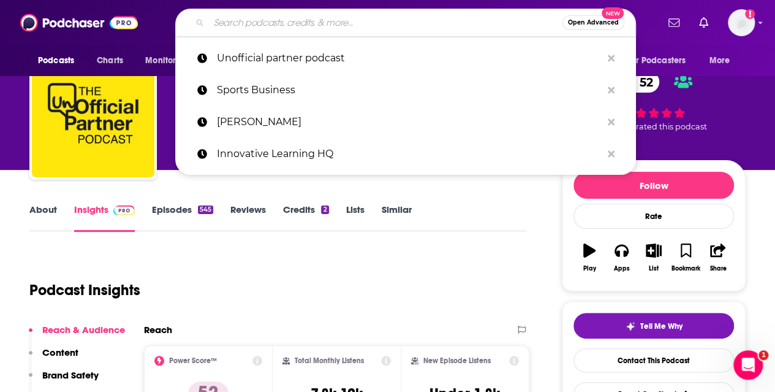
click at [294, 28] on input "Search podcasts, credits, & more..." at bounding box center [386, 23] width 354 height 20
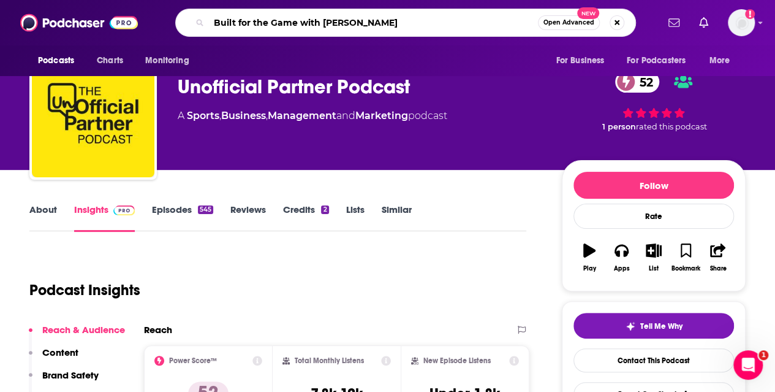
type input "Built for the Game with [PERSON_NAME]"
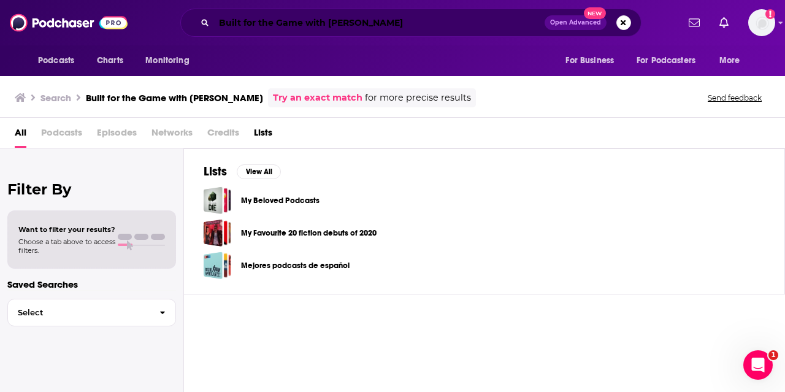
click at [374, 21] on input "Built for the Game with [PERSON_NAME]" at bounding box center [379, 23] width 330 height 20
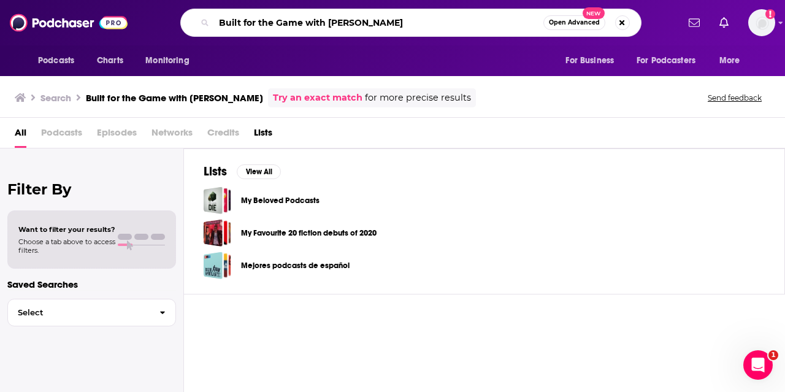
type input "Built for the Game with [PERSON_NAME]"
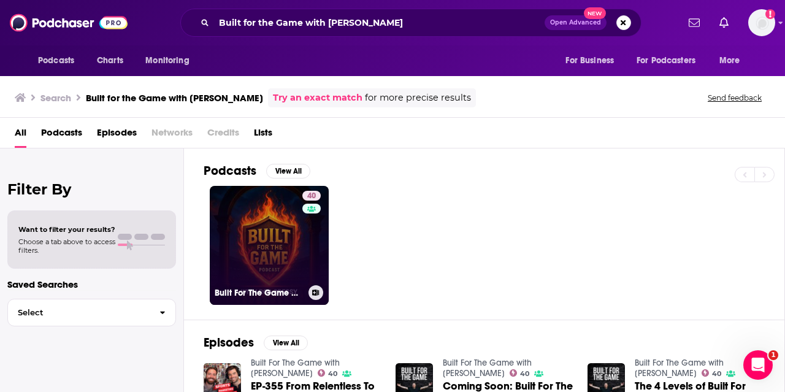
click at [277, 251] on link "40 Built For The Game with [PERSON_NAME]" at bounding box center [269, 245] width 119 height 119
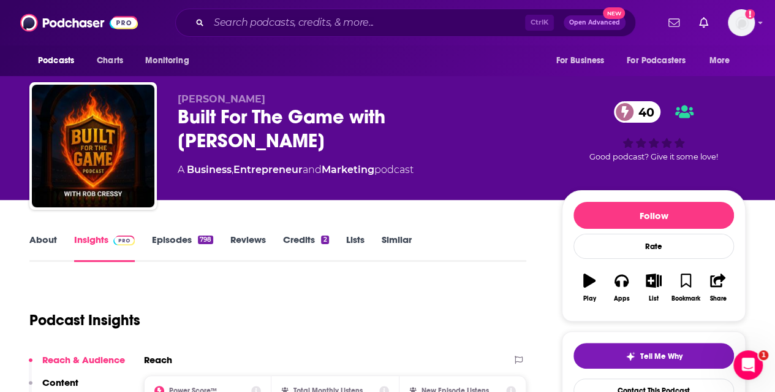
click at [172, 238] on link "Episodes 798" at bounding box center [182, 248] width 61 height 28
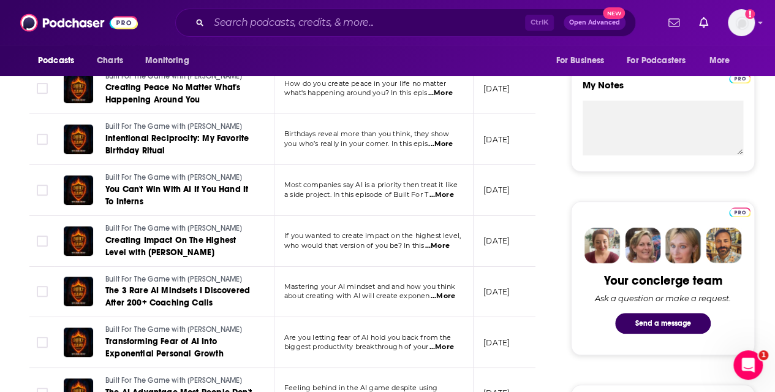
scroll to position [429, 0]
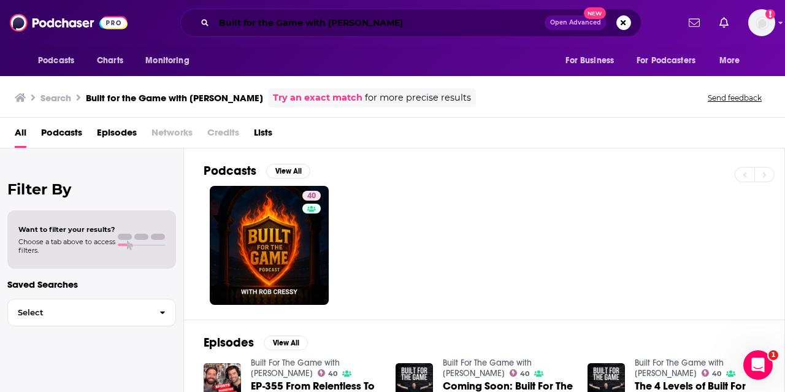
click at [248, 20] on input "Built for the Game with [PERSON_NAME]" at bounding box center [379, 23] width 330 height 20
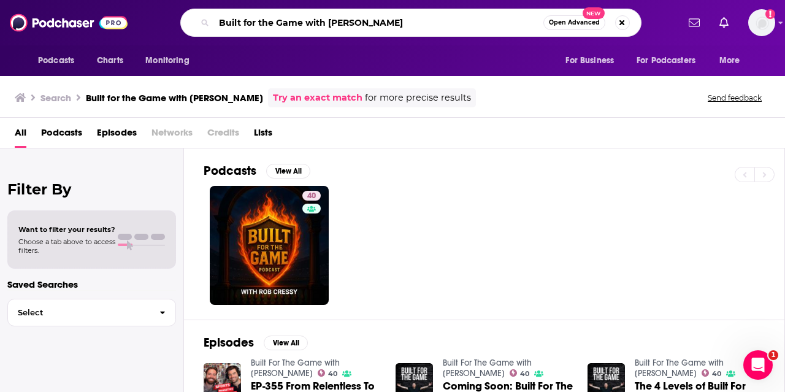
click at [248, 20] on input "Built for the Game with [PERSON_NAME]" at bounding box center [378, 23] width 329 height 20
type input "The Sport Market"
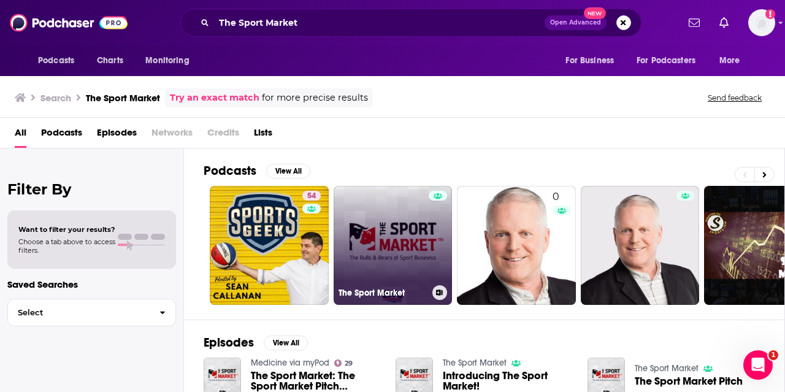
click at [428, 242] on link "The Sport Market" at bounding box center [392, 245] width 119 height 119
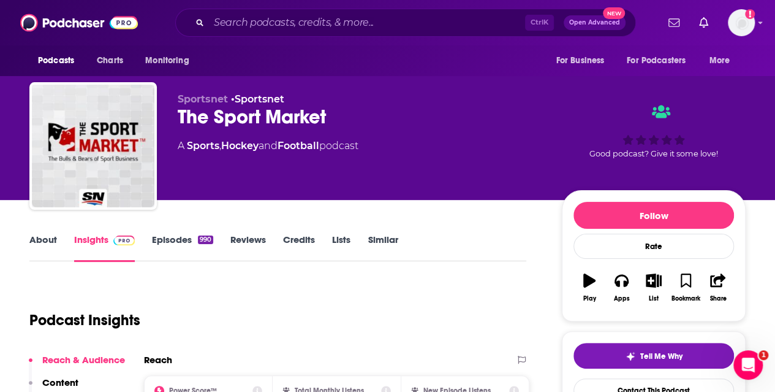
click at [169, 242] on link "Episodes 990" at bounding box center [182, 248] width 61 height 28
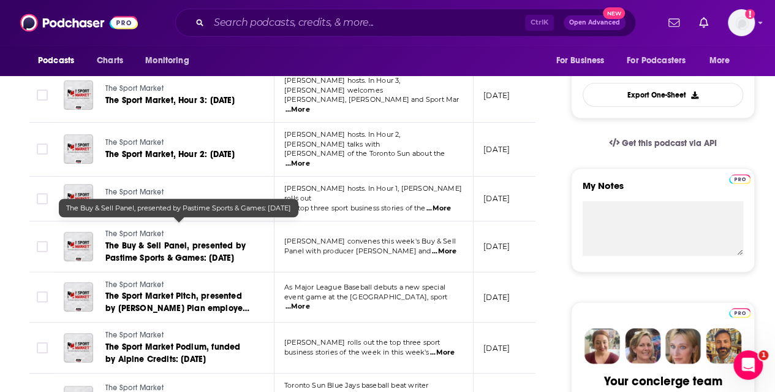
scroll to position [318, 0]
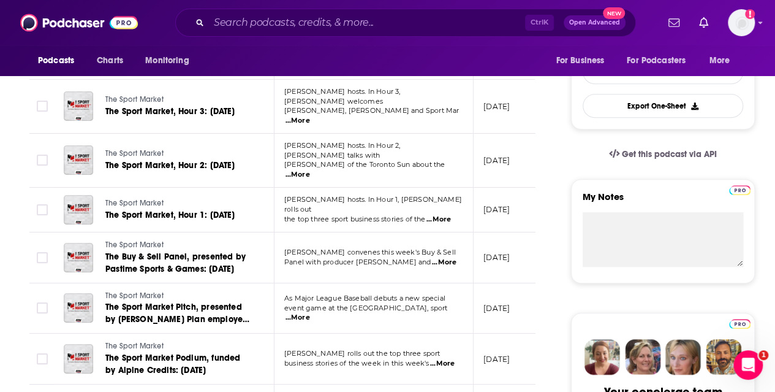
click at [446, 257] on span "...More" at bounding box center [444, 262] width 25 height 10
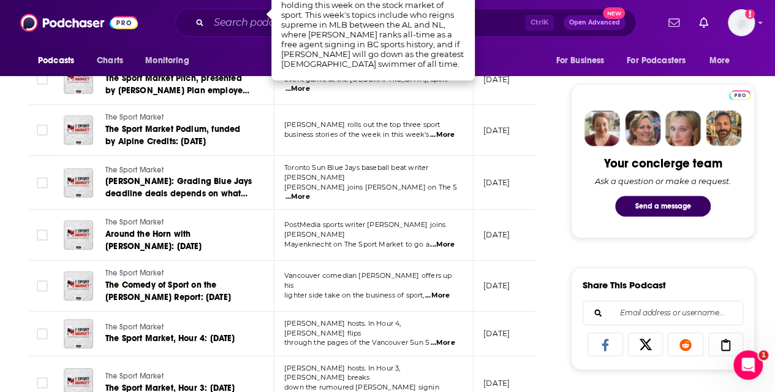
scroll to position [550, 0]
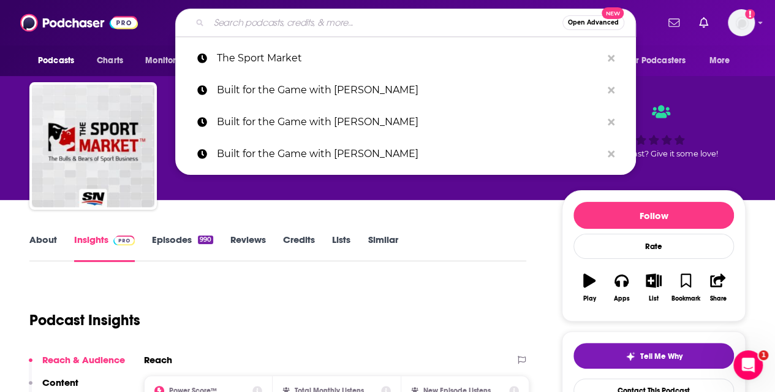
click at [247, 17] on input "Search podcasts, credits, & more..." at bounding box center [386, 23] width 354 height 20
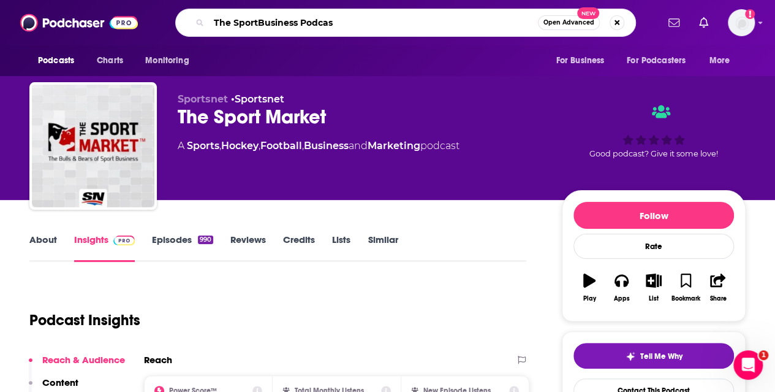
type input "The SportBusiness Podcast"
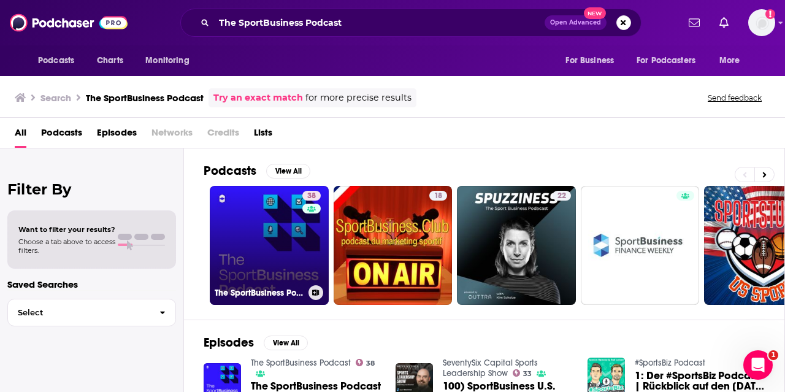
click at [262, 214] on link "38 The SportBusiness Podcast" at bounding box center [269, 245] width 119 height 119
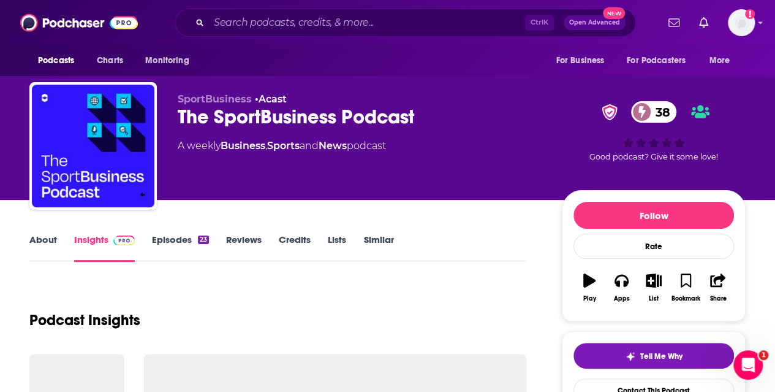
click at [186, 240] on link "Episodes 23" at bounding box center [180, 248] width 57 height 28
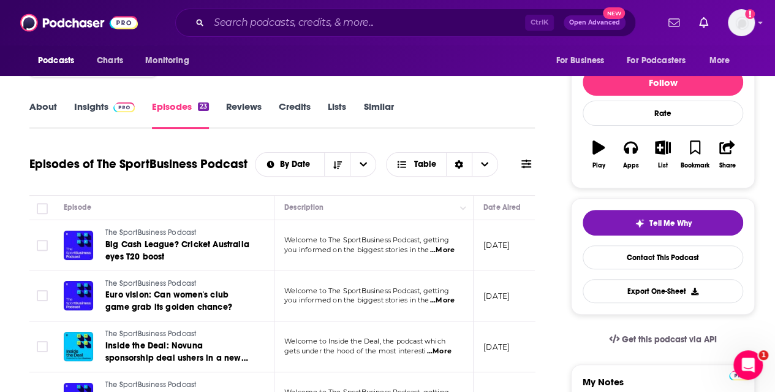
scroll to position [139, 0]
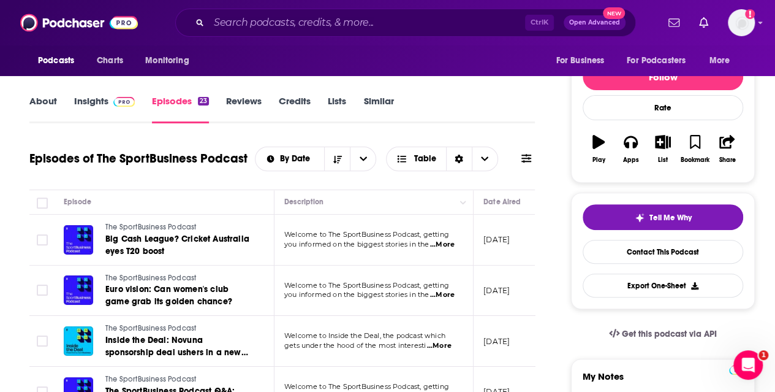
click at [443, 346] on span "...More" at bounding box center [439, 346] width 25 height 10
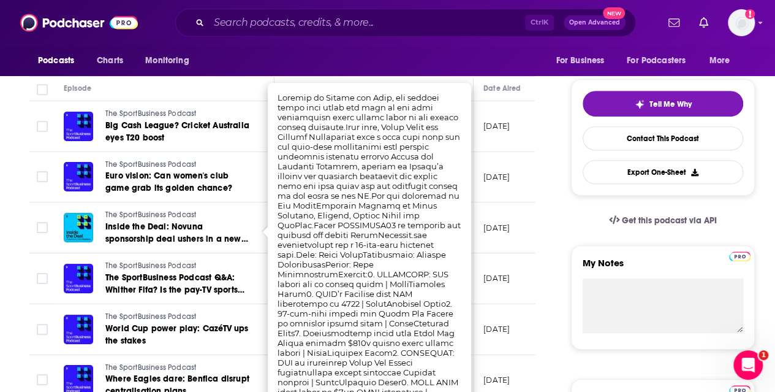
scroll to position [276, 0]
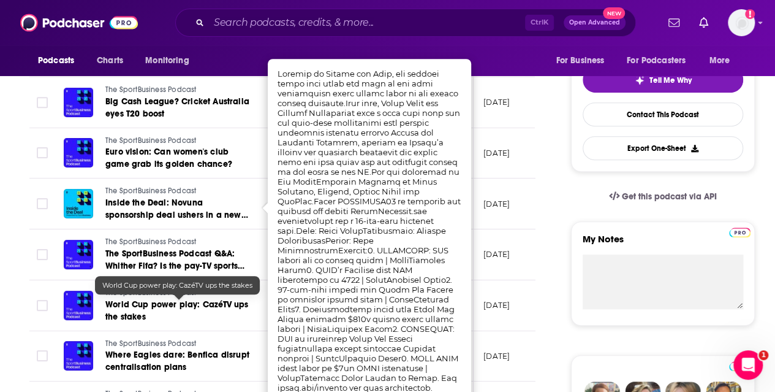
click at [227, 306] on span "World Cup power play: CazéTV ups the stakes" at bounding box center [176, 310] width 143 height 23
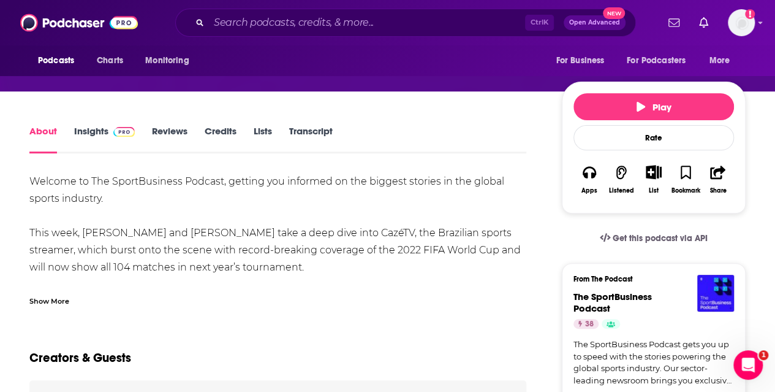
scroll to position [143, 0]
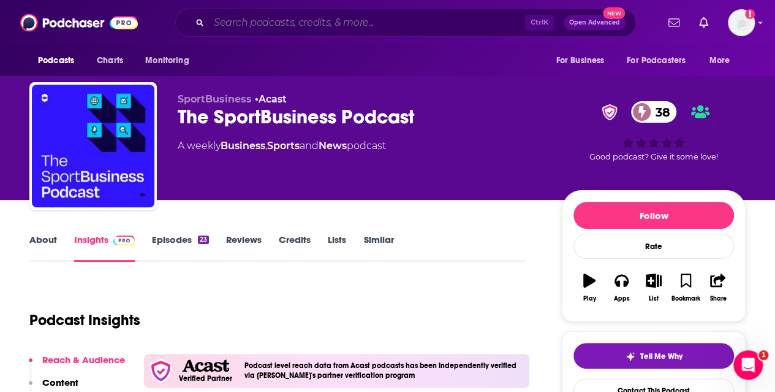
click at [337, 22] on input "Search podcasts, credits, & more..." at bounding box center [367, 23] width 316 height 20
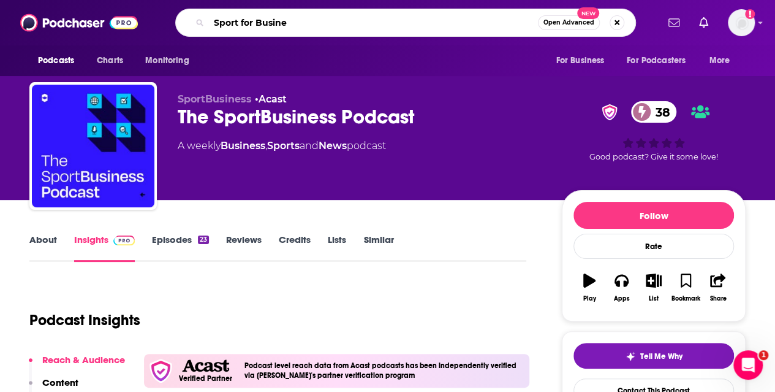
type input "Sport for Busines"
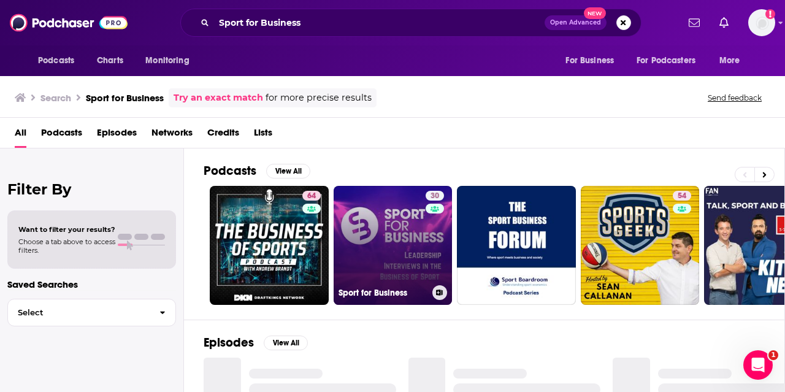
click at [395, 226] on link "30 Sport for Business" at bounding box center [392, 245] width 119 height 119
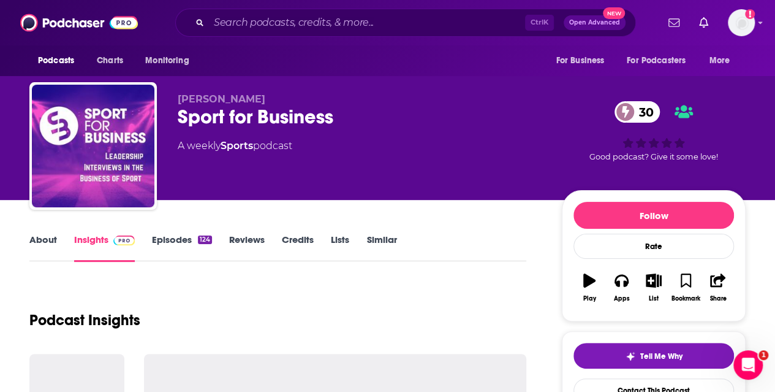
click at [178, 236] on link "Episodes 124" at bounding box center [182, 248] width 60 height 28
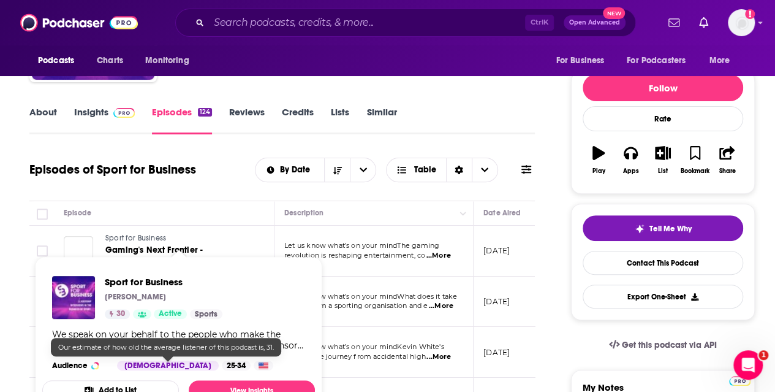
scroll to position [260, 0]
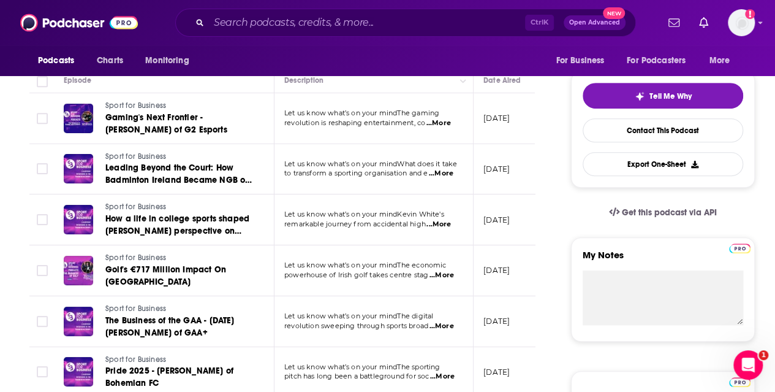
click at [447, 272] on span "...More" at bounding box center [442, 275] width 25 height 10
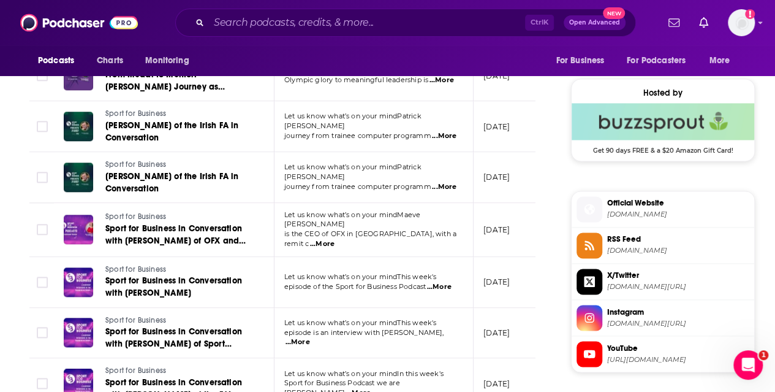
scroll to position [879, 0]
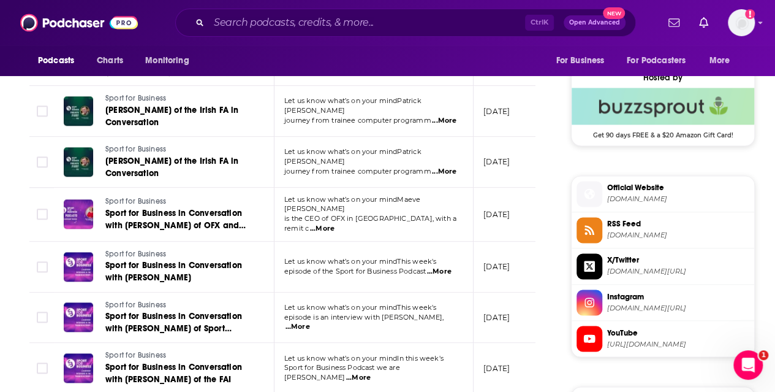
click at [292, 34] on div "Ctrl K Open Advanced New" at bounding box center [405, 23] width 461 height 28
click at [295, 23] on input "Search podcasts, credits, & more..." at bounding box center [367, 23] width 316 height 20
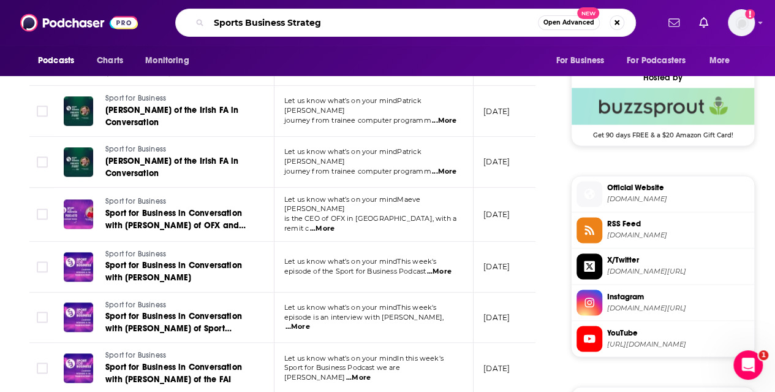
type input "Sports Business Strategy"
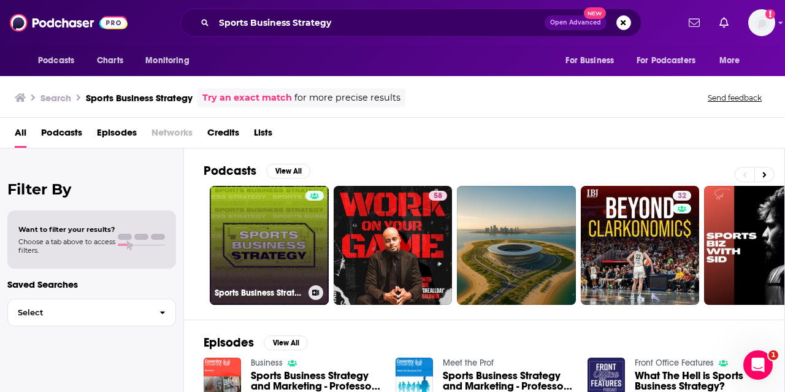
click at [232, 221] on link "Sports Business Strategy" at bounding box center [269, 245] width 119 height 119
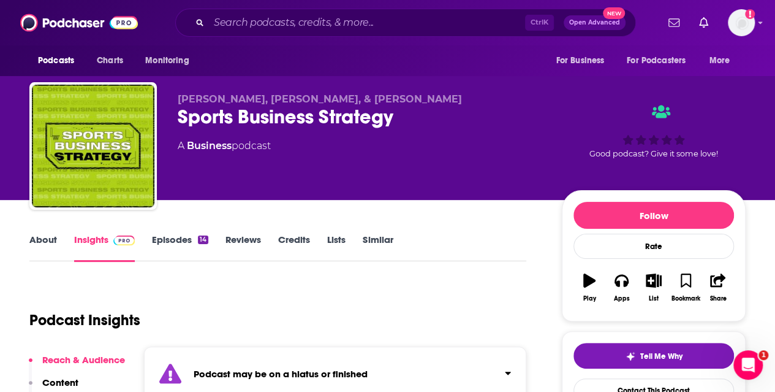
scroll to position [18, 0]
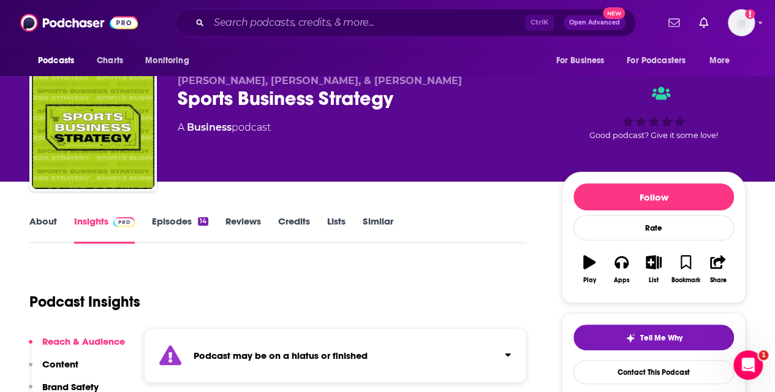
click at [189, 220] on link "Episodes 14" at bounding box center [180, 229] width 56 height 28
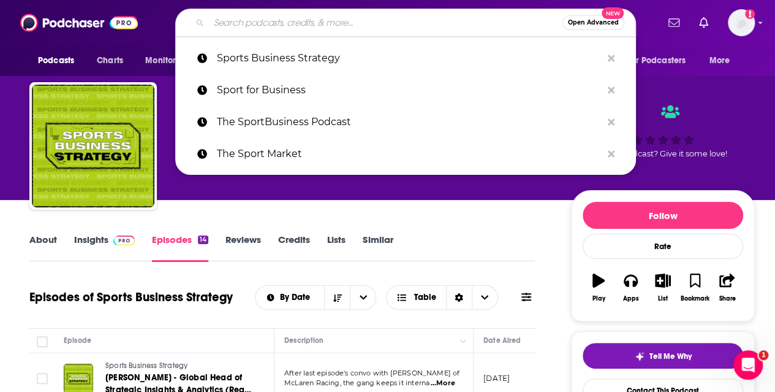
click at [304, 18] on input "Search podcasts, credits, & more..." at bounding box center [386, 23] width 354 height 20
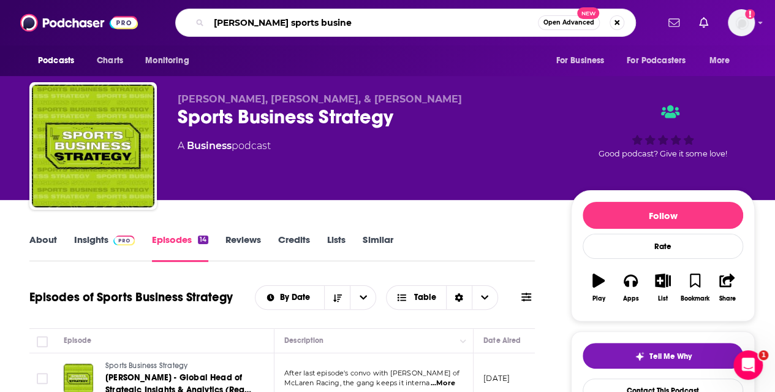
type input "[PERSON_NAME] sports busines"
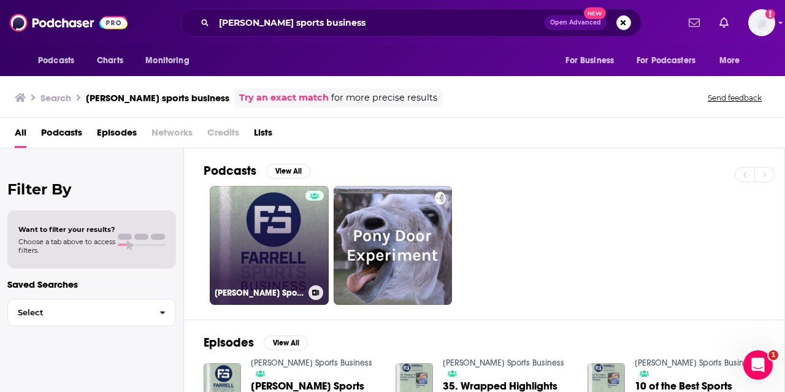
click at [275, 254] on link "[PERSON_NAME] Sports Business" at bounding box center [269, 245] width 119 height 119
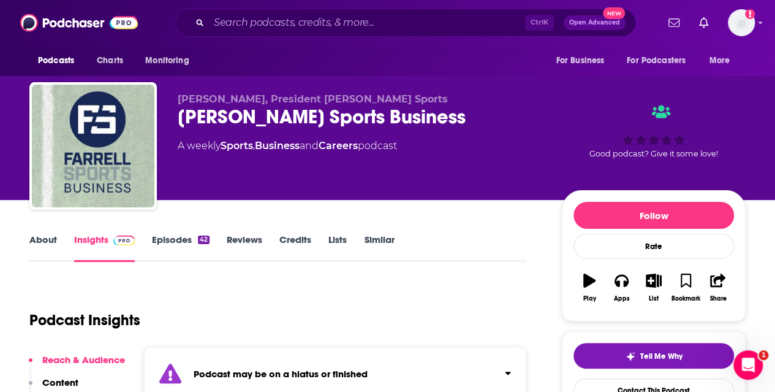
click at [175, 237] on link "Episodes 42" at bounding box center [181, 248] width 58 height 28
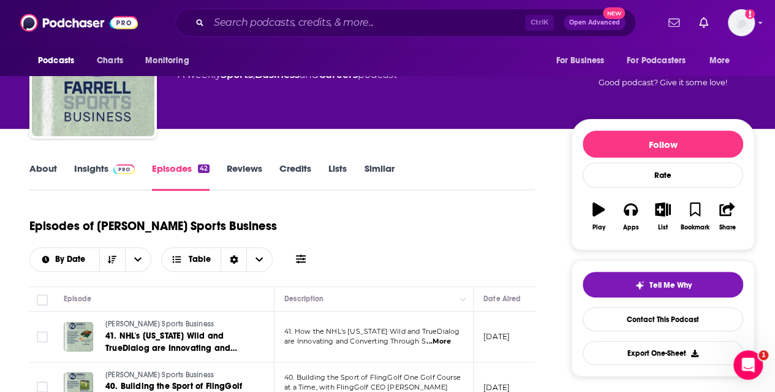
scroll to position [73, 0]
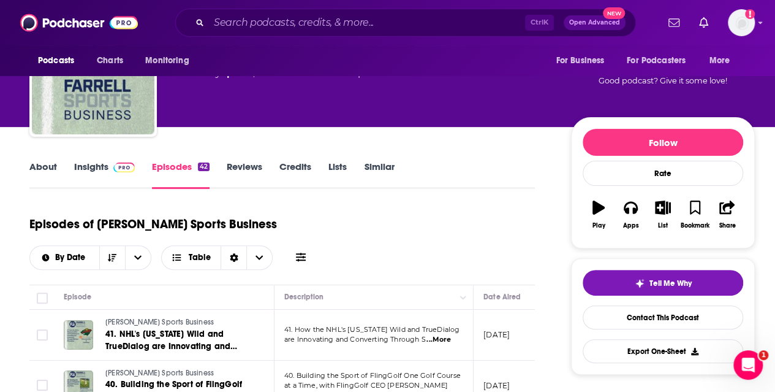
click at [343, 9] on div "Ctrl K Open Advanced New" at bounding box center [405, 23] width 461 height 28
click at [340, 21] on input "Search podcasts, credits, & more..." at bounding box center [367, 23] width 316 height 20
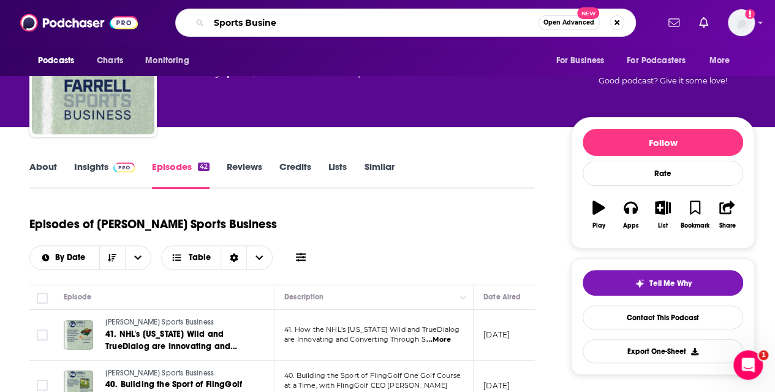
type input "Sports Busines"
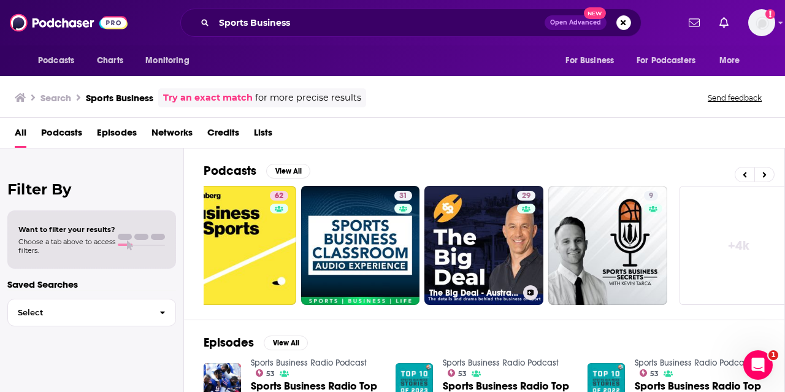
scroll to position [0, 544]
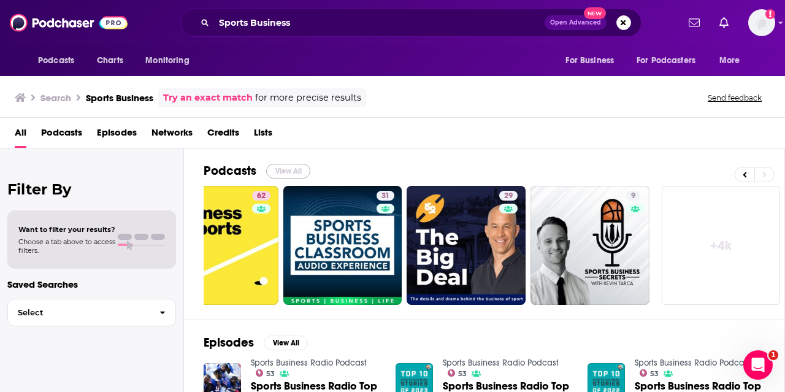
click at [287, 174] on button "View All" at bounding box center [288, 171] width 44 height 15
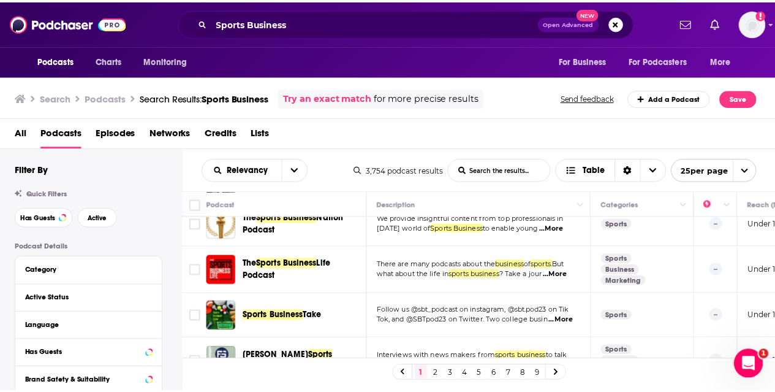
scroll to position [1016, 0]
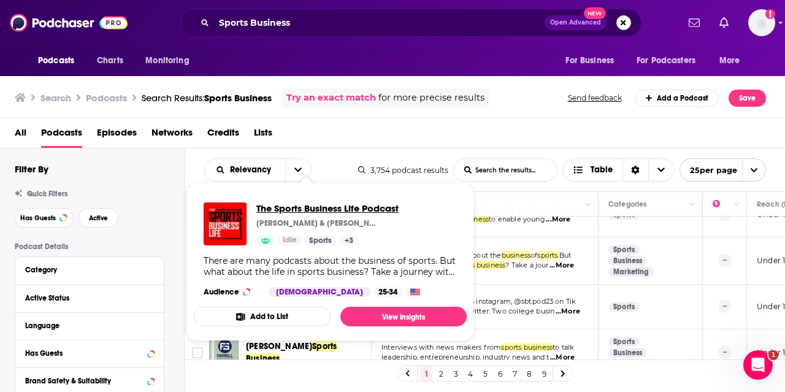
click at [279, 210] on span "The Sports Business Life Podcast" at bounding box center [327, 208] width 142 height 12
